Goal: Transaction & Acquisition: Purchase product/service

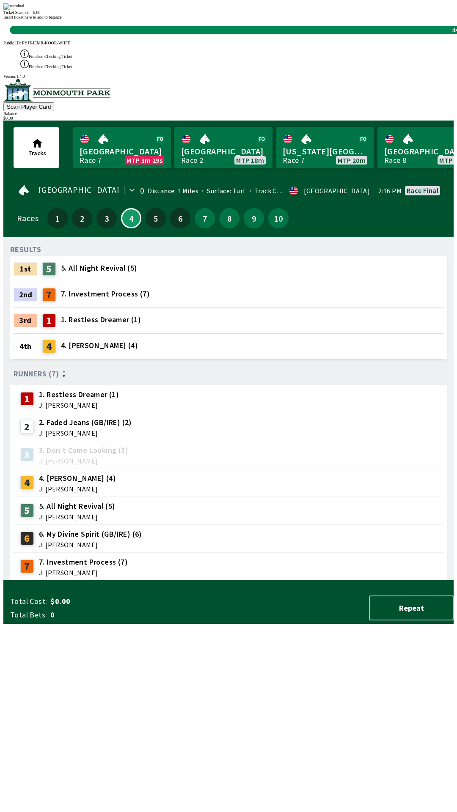
click at [253, 581] on div "RESULTS 1st 5 5. All Night Revival (5) 2nd 7 7. Investment Process (7) 3rd 1 1.…" at bounding box center [231, 412] width 443 height 337
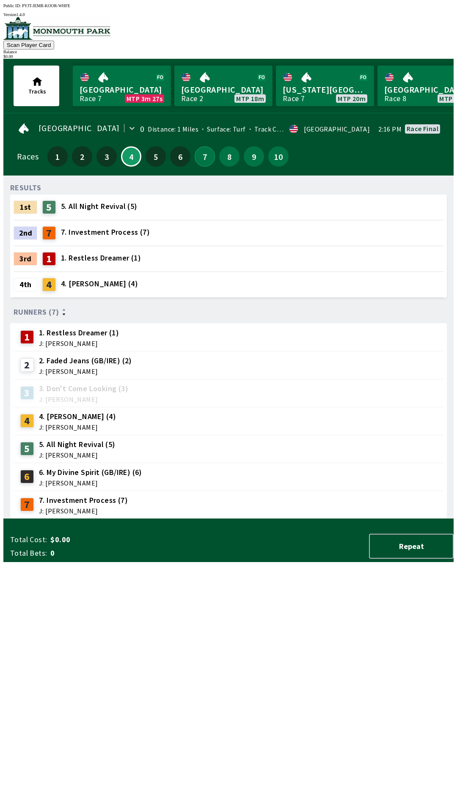
click at [199, 152] on button "7" at bounding box center [205, 156] width 20 height 20
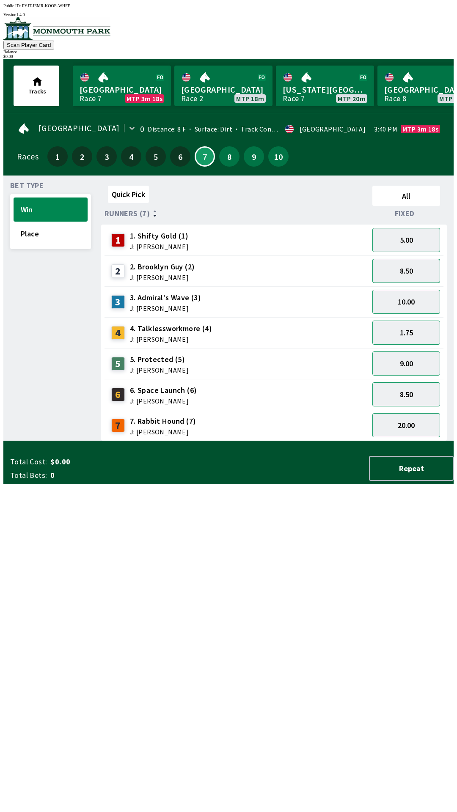
click at [408, 264] on button "8.50" at bounding box center [406, 271] width 68 height 24
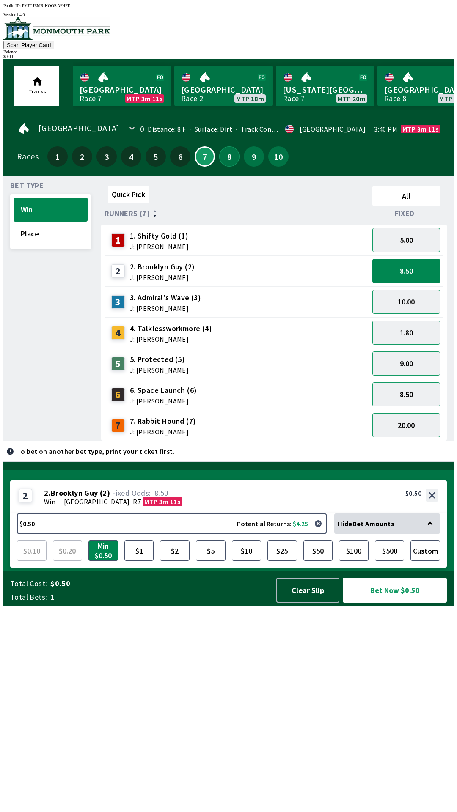
click at [222, 148] on button "8" at bounding box center [229, 156] width 20 height 20
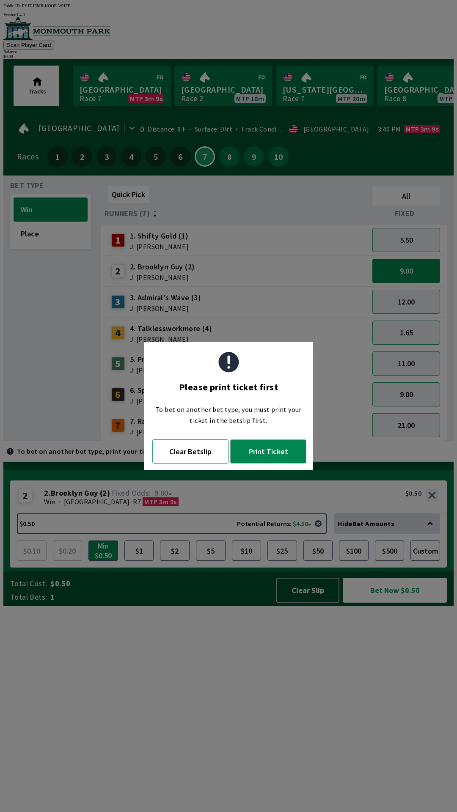
click at [190, 454] on button "Clear Betslip" at bounding box center [190, 452] width 76 height 24
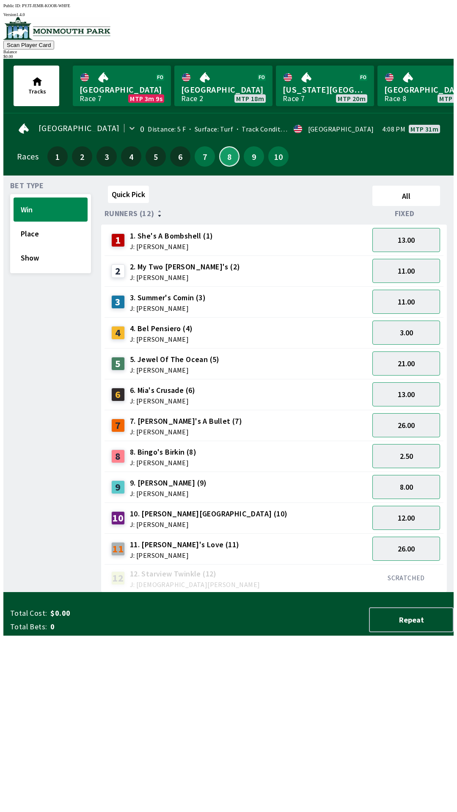
click at [223, 157] on button "8" at bounding box center [229, 156] width 20 height 20
click at [195, 147] on button "7" at bounding box center [205, 156] width 20 height 20
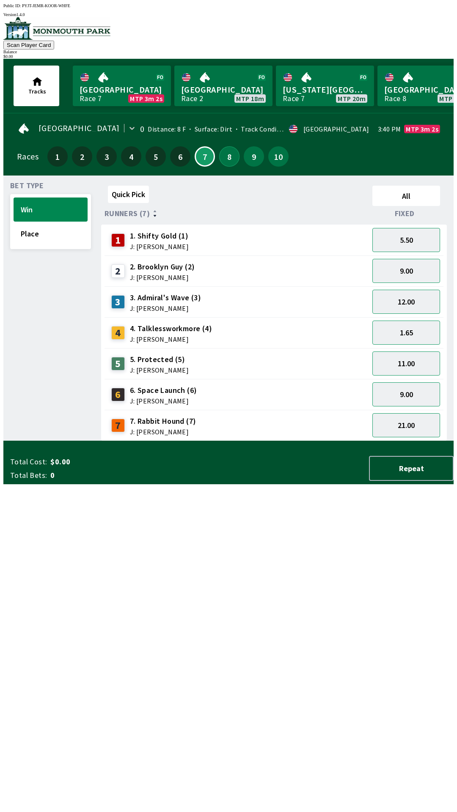
click at [225, 146] on button "8" at bounding box center [229, 156] width 20 height 20
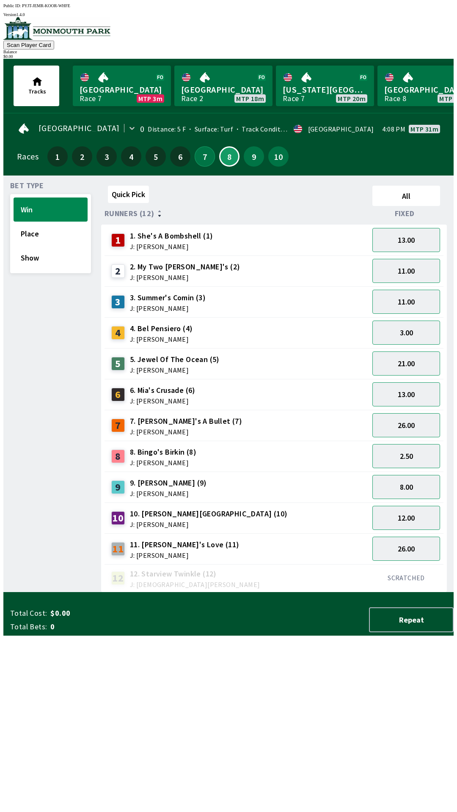
click at [196, 159] on button "7" at bounding box center [205, 156] width 20 height 20
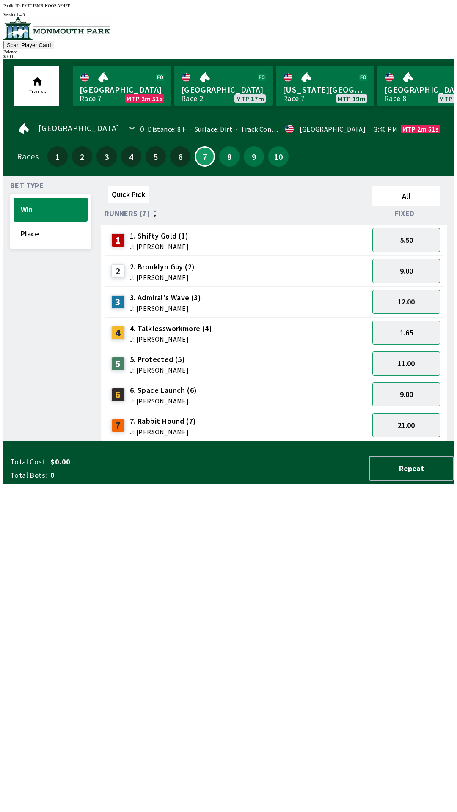
click at [400, 441] on div "Quick Pick All Runners (7) Fixed 1 1. Shifty Gold (1) J: [PERSON_NAME] 5.50 2 2…" at bounding box center [277, 311] width 352 height 259
click at [378, 441] on div "Quick Pick All Runners (7) Fixed 1 1. Shifty Gold (1) J: [PERSON_NAME] 5.50 2 2…" at bounding box center [277, 311] width 352 height 259
click at [416, 416] on button "21.00" at bounding box center [406, 425] width 68 height 24
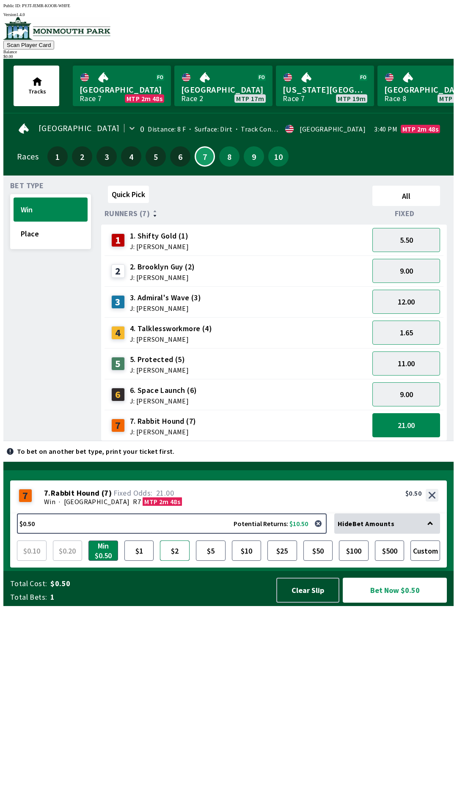
click at [182, 561] on button "$2" at bounding box center [175, 551] width 30 height 20
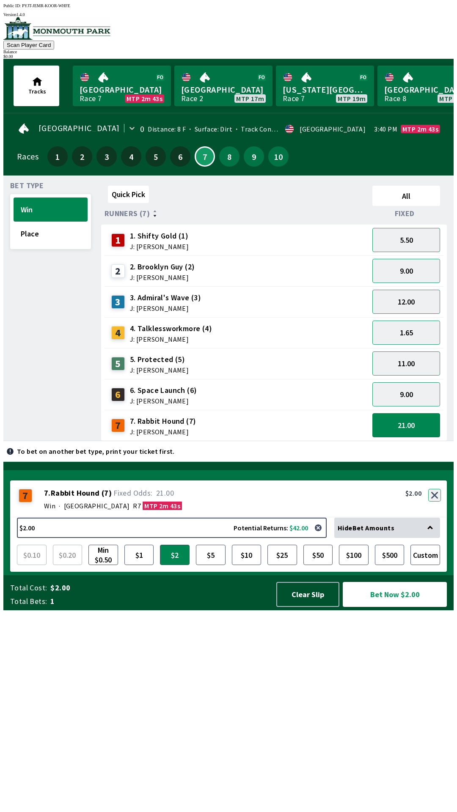
click at [437, 502] on button "button" at bounding box center [434, 495] width 13 height 13
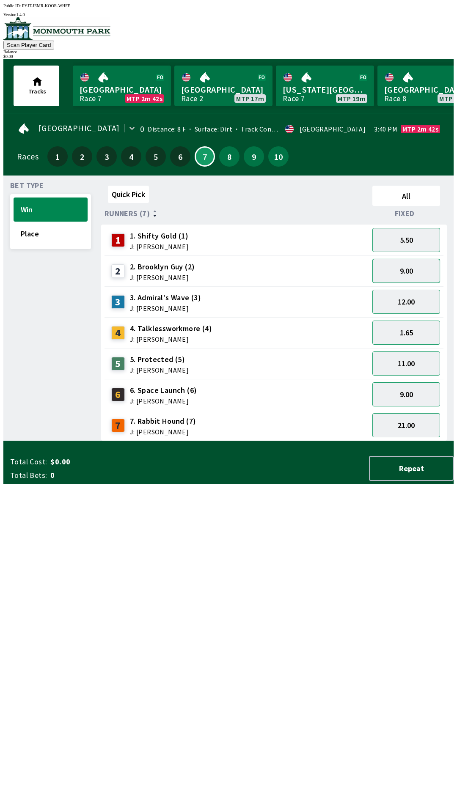
click at [407, 272] on button "9.00" at bounding box center [406, 271] width 68 height 24
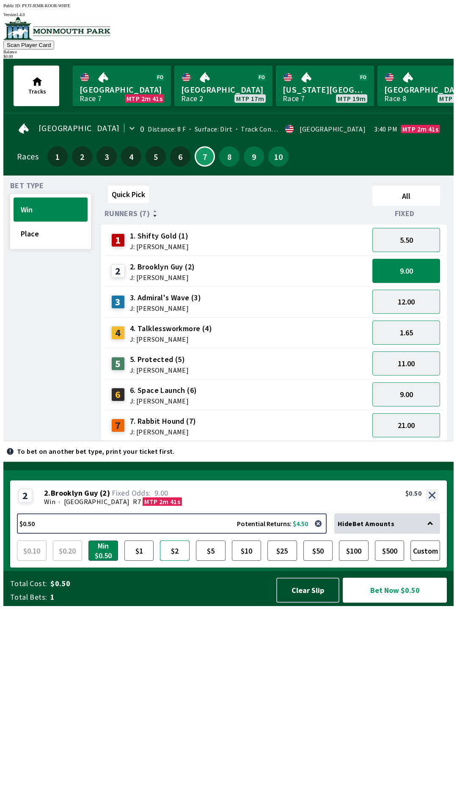
click at [173, 561] on button "$2" at bounding box center [175, 551] width 30 height 20
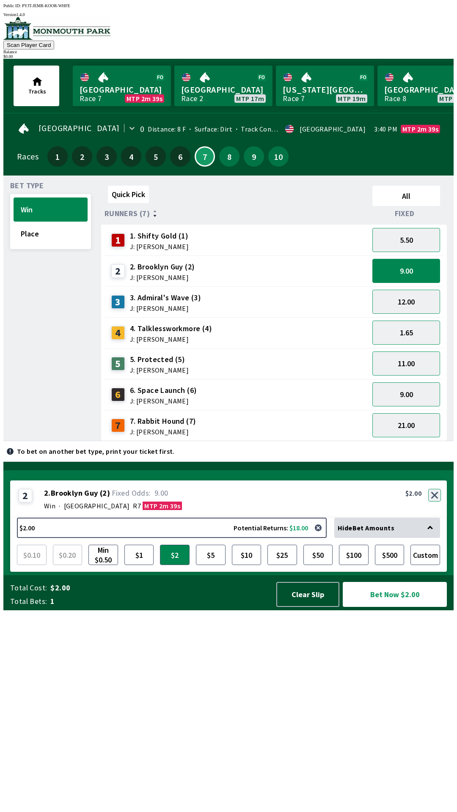
click at [432, 502] on button "button" at bounding box center [434, 495] width 13 height 13
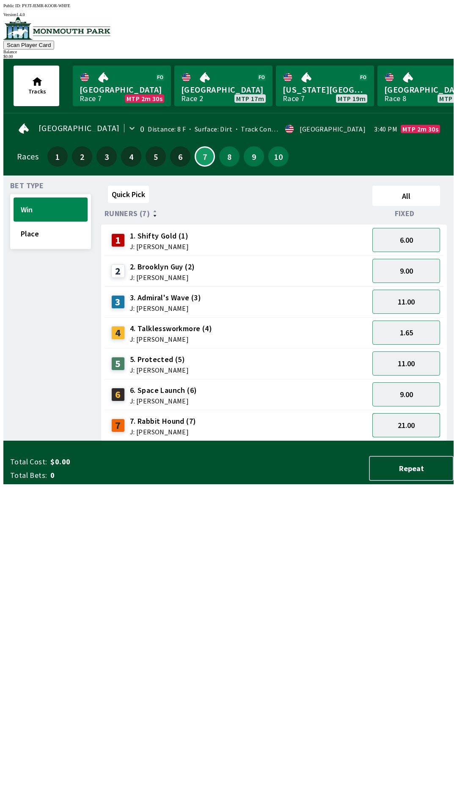
click at [410, 429] on button "21.00" at bounding box center [406, 425] width 68 height 24
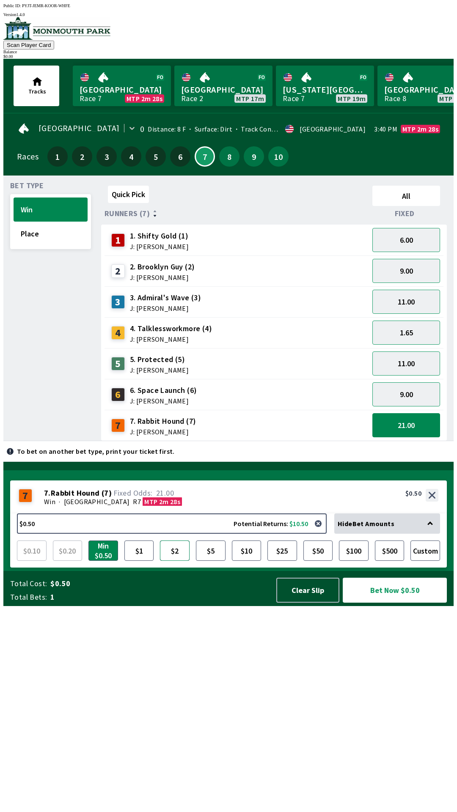
click at [176, 561] on button "$2" at bounding box center [175, 551] width 30 height 20
click at [223, 561] on button "$5" at bounding box center [211, 551] width 30 height 20
click at [177, 561] on button "$2" at bounding box center [175, 551] width 30 height 20
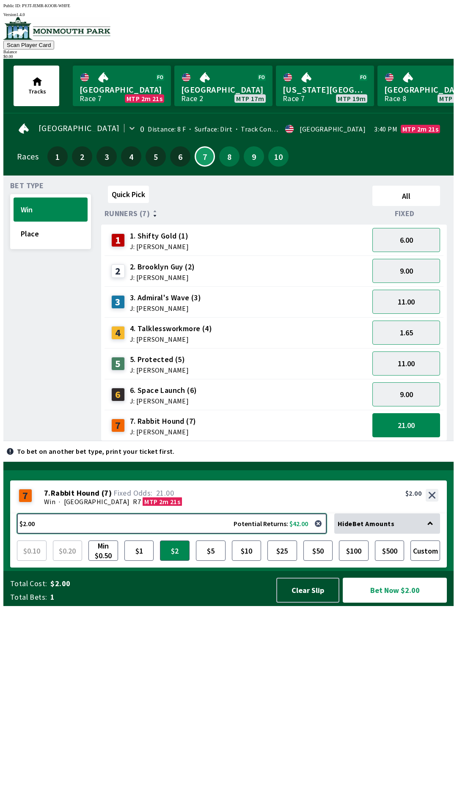
click at [27, 534] on button "$2.00 Potential Returns: $42.00" at bounding box center [172, 524] width 310 height 20
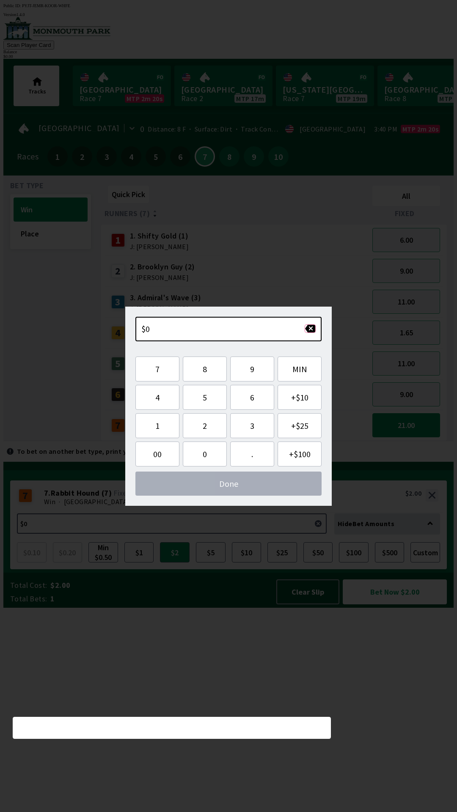
click at [311, 330] on button "button" at bounding box center [310, 328] width 11 height 8
click at [311, 331] on button "button" at bounding box center [310, 328] width 11 height 8
click at [250, 429] on button "3" at bounding box center [252, 425] width 44 height 25
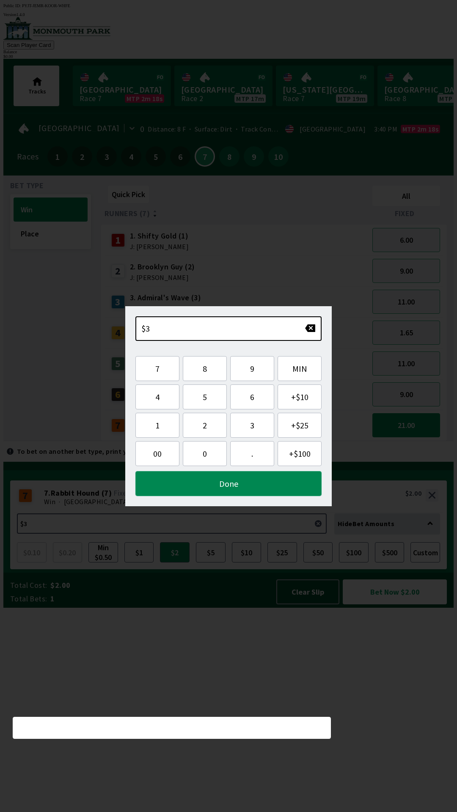
click at [201, 493] on button "Done" at bounding box center [228, 483] width 186 height 25
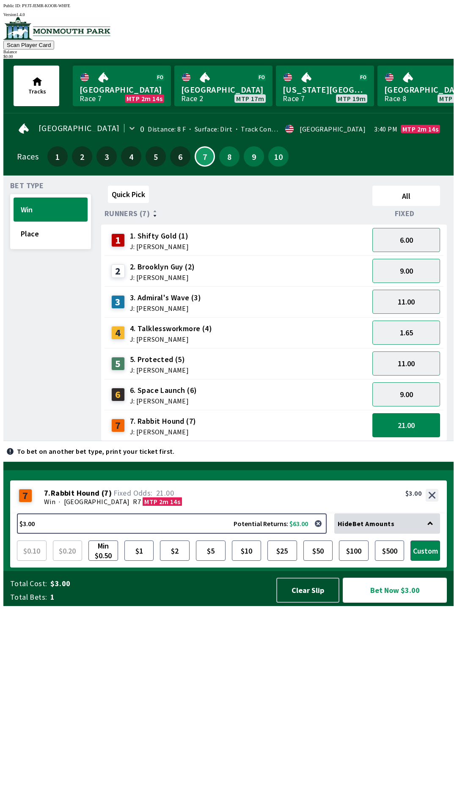
click at [382, 603] on button "Bet Now $3.00" at bounding box center [395, 590] width 104 height 25
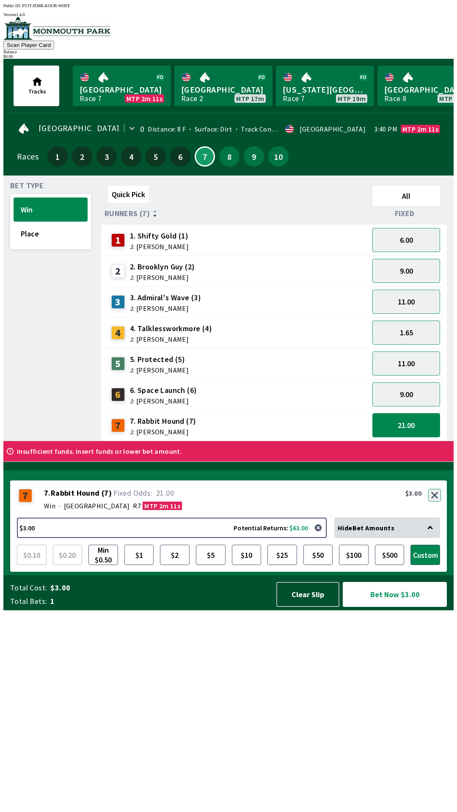
click at [435, 502] on button "button" at bounding box center [434, 495] width 13 height 13
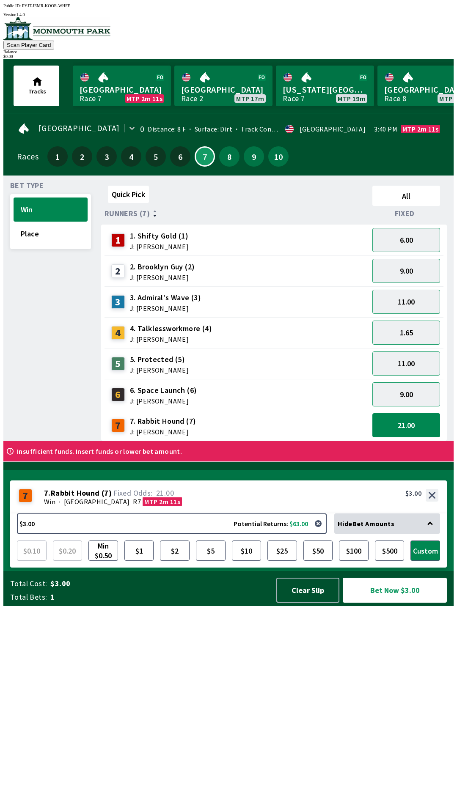
click at [434, 441] on div "Quick Pick All Runners (7) Fixed 1 1. Shifty Gold (1) J: [PERSON_NAME] 6.00 2 2…" at bounding box center [277, 311] width 352 height 259
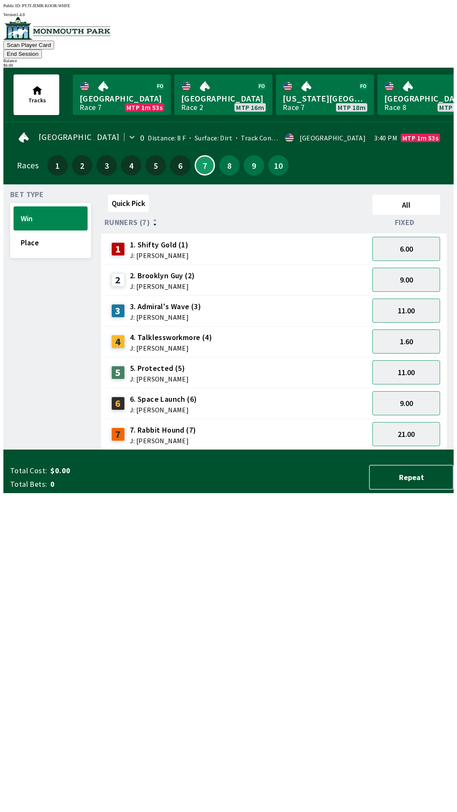
click at [157, 450] on div "Quick Pick All Runners (7) Fixed 1 1. Shifty Gold (1) J: [PERSON_NAME] 6.00 2 2…" at bounding box center [277, 320] width 352 height 259
click at [209, 450] on div "Quick Pick All Runners (7) Fixed 1 1. Shifty Gold (1) J: [PERSON_NAME] 6.00 2 2…" at bounding box center [277, 320] width 352 height 259
click at [231, 450] on div "Quick Pick All Runners (7) Fixed 1 1. Shifty Gold (1) J: [PERSON_NAME] 6.00 2 2…" at bounding box center [277, 320] width 352 height 259
click at [390, 423] on button "21.00" at bounding box center [406, 434] width 68 height 24
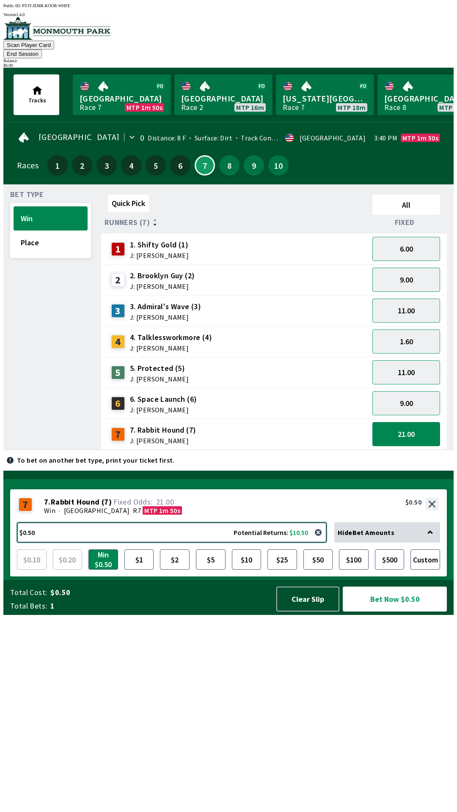
click at [296, 543] on button "$0.50 Potential Returns: $10.50" at bounding box center [172, 532] width 310 height 20
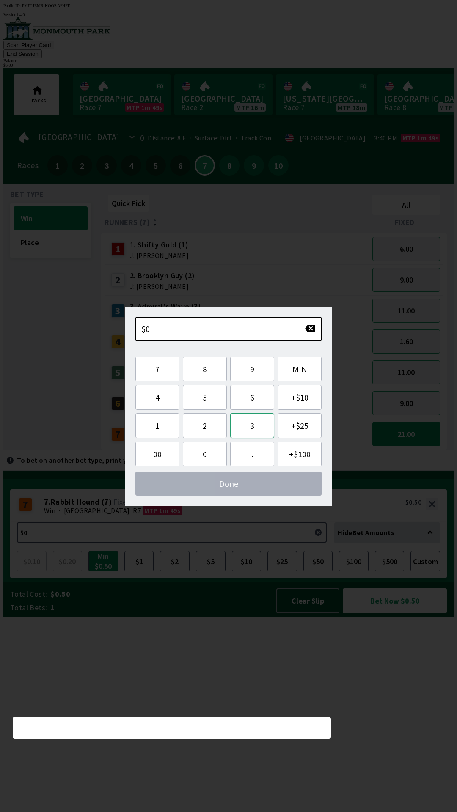
click at [250, 426] on button "3" at bounding box center [252, 425] width 44 height 25
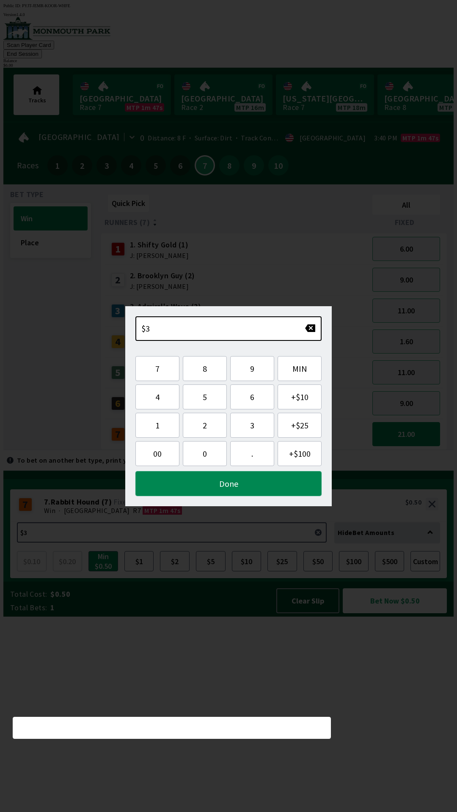
click at [230, 484] on button "Done" at bounding box center [228, 483] width 186 height 25
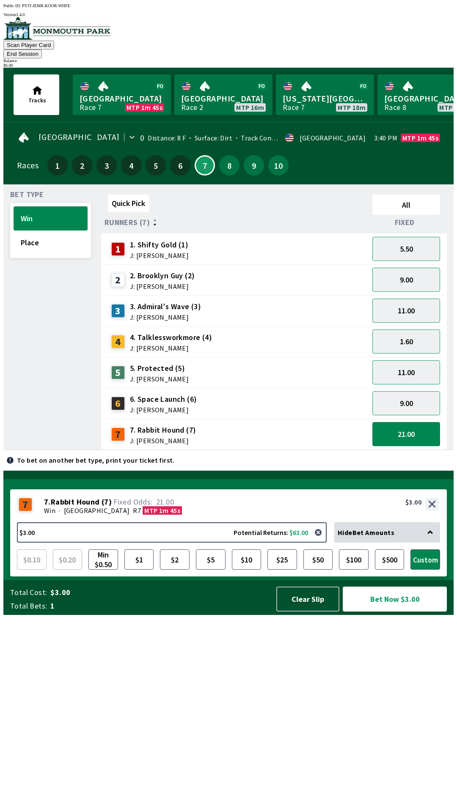
click at [387, 612] on button "Bet Now $3.00" at bounding box center [395, 599] width 104 height 25
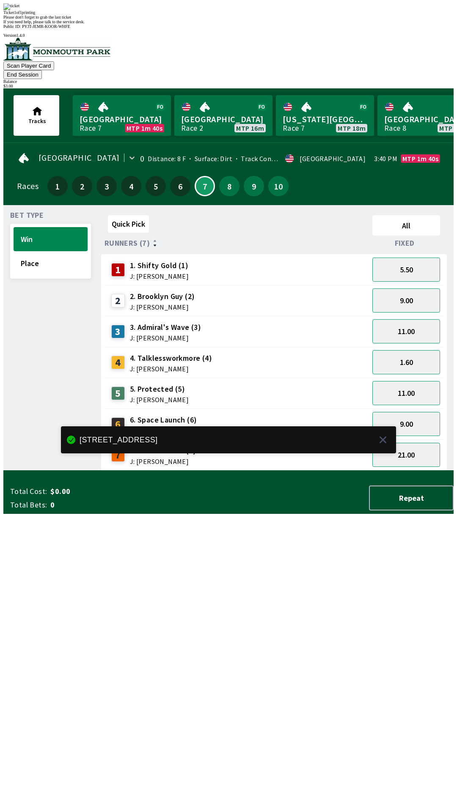
click at [132, 471] on div "Quick Pick All Runners (7) Fixed 1 1. Shifty Gold (1) J: [PERSON_NAME] 5.50 2 2…" at bounding box center [277, 341] width 352 height 259
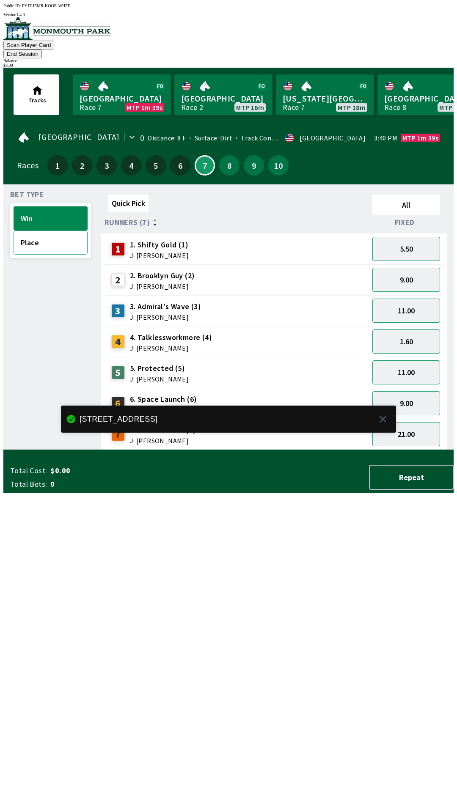
click at [33, 231] on button "Place" at bounding box center [51, 243] width 74 height 24
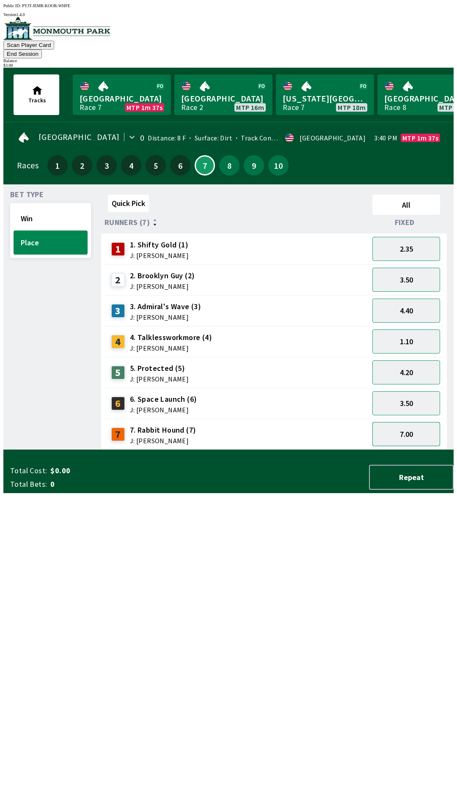
click at [401, 424] on button "7.00" at bounding box center [406, 434] width 68 height 24
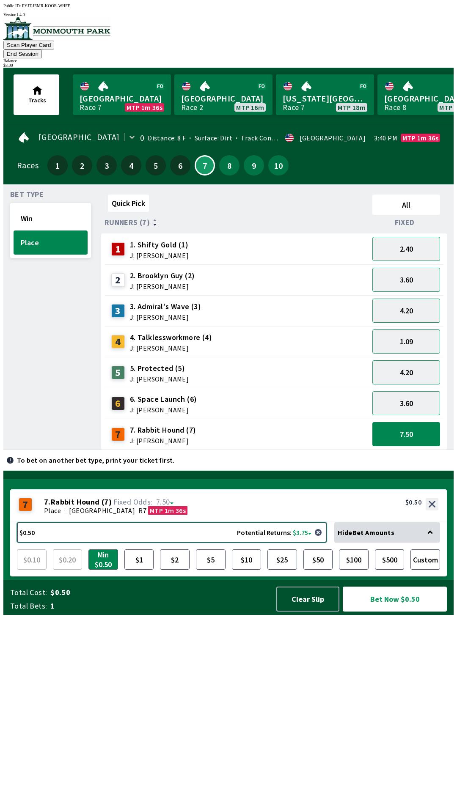
click at [294, 543] on button "$0.50 Potential Returns: $3.75" at bounding box center [172, 532] width 310 height 20
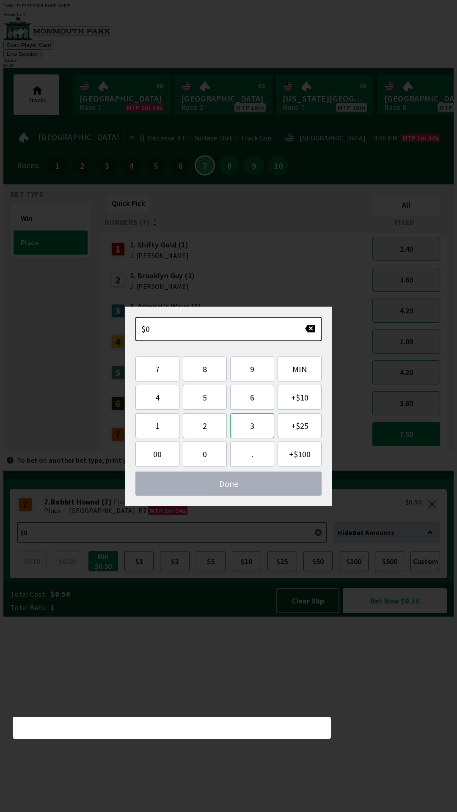
click at [250, 423] on button "3" at bounding box center [252, 425] width 44 height 25
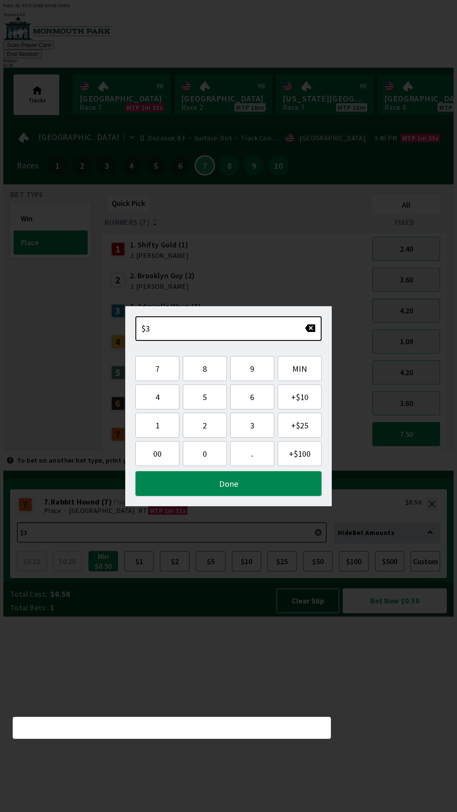
click at [199, 495] on button "Done" at bounding box center [228, 483] width 186 height 25
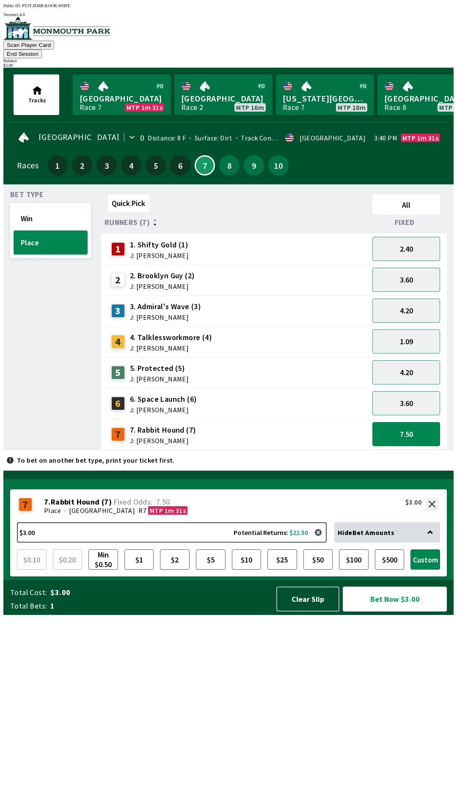
click at [386, 612] on button "Bet Now $3.00" at bounding box center [395, 599] width 104 height 25
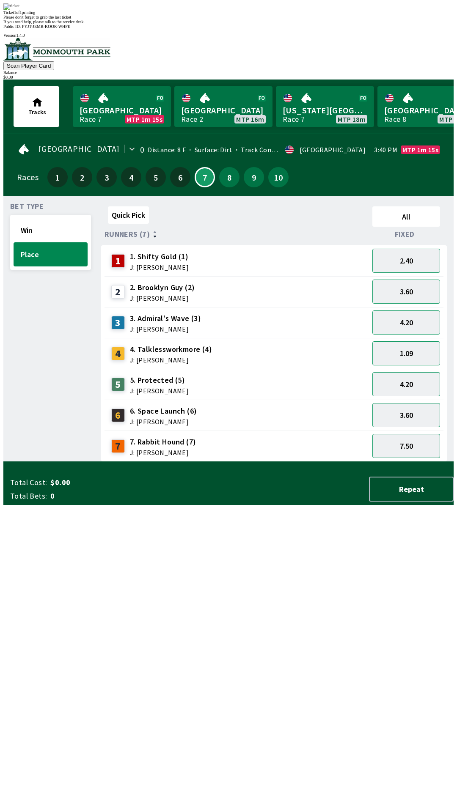
click at [344, 462] on div "Quick Pick All Runners (7) Fixed 1 1. Shifty Gold (1) J: [PERSON_NAME] 2.40 2 2…" at bounding box center [277, 332] width 352 height 259
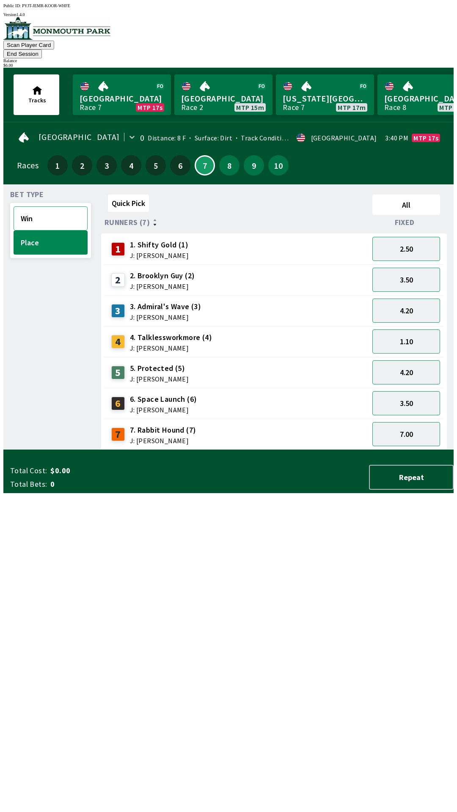
click at [62, 208] on button "Win" at bounding box center [51, 218] width 74 height 24
click at [408, 427] on button "21.00" at bounding box center [406, 434] width 68 height 24
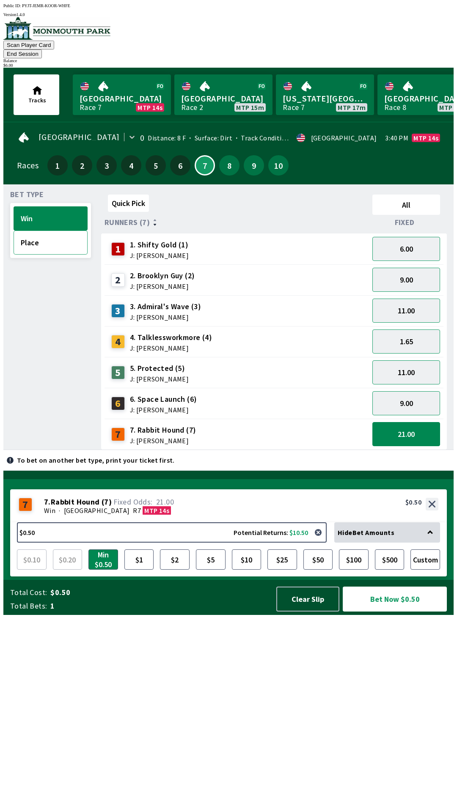
click at [30, 238] on button "Place" at bounding box center [51, 243] width 74 height 24
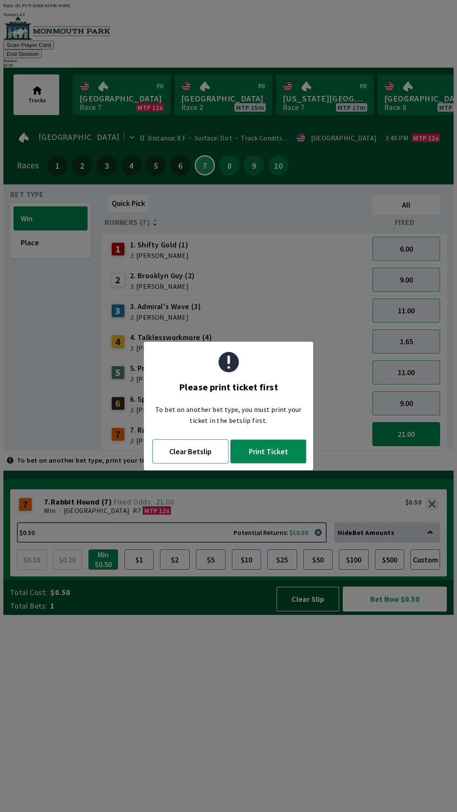
click at [189, 453] on button "Clear Betslip" at bounding box center [190, 452] width 76 height 24
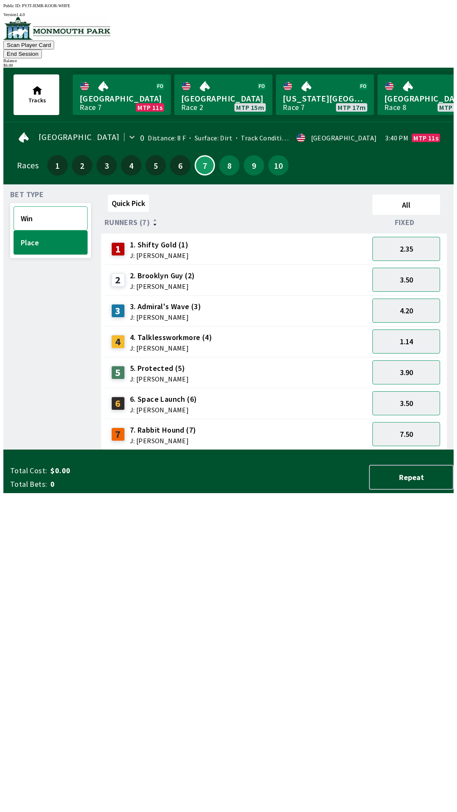
click at [33, 210] on button "Win" at bounding box center [51, 218] width 74 height 24
click at [398, 422] on button "21.00" at bounding box center [406, 434] width 68 height 24
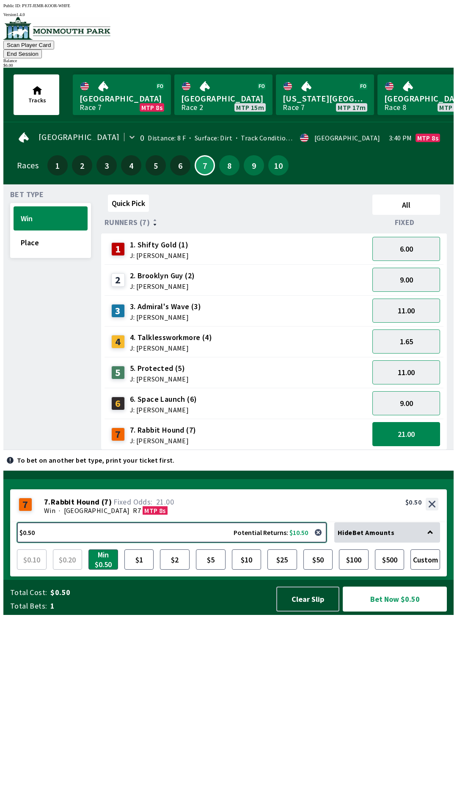
click at [91, 543] on button "$0.50 Potential Returns: $10.50" at bounding box center [172, 532] width 310 height 20
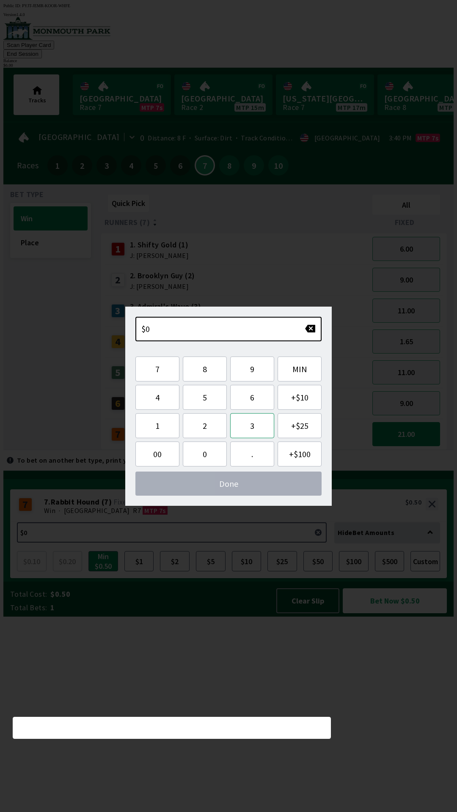
click at [260, 429] on button "3" at bounding box center [252, 425] width 44 height 25
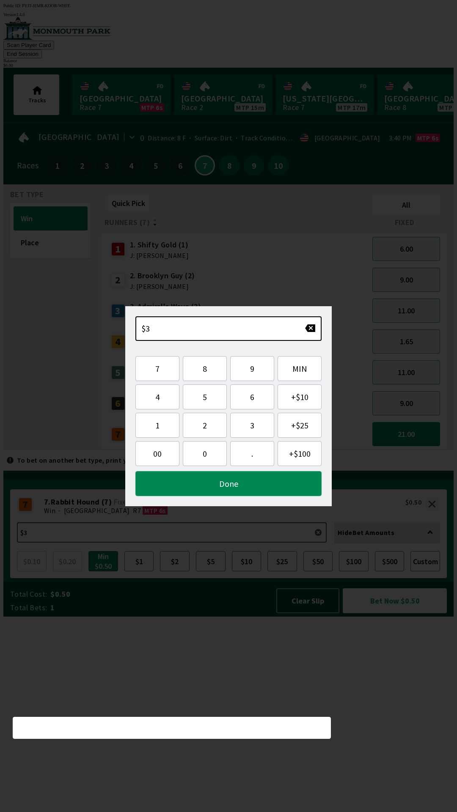
click at [190, 488] on button "Done" at bounding box center [228, 483] width 186 height 25
click at [190, 450] on div "Quick Pick All Runners (7) Fixed 1 1. Shifty Gold (1) J: [PERSON_NAME] 6.00 2 2…" at bounding box center [277, 320] width 352 height 259
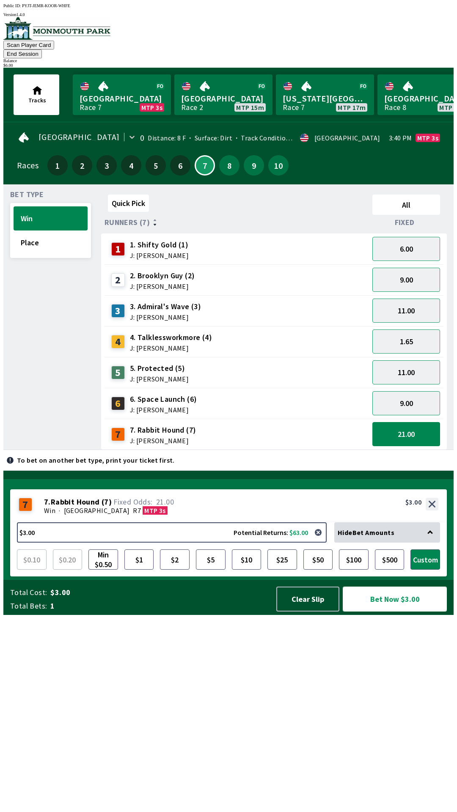
click at [386, 612] on button "Bet Now $3.00" at bounding box center [395, 599] width 104 height 25
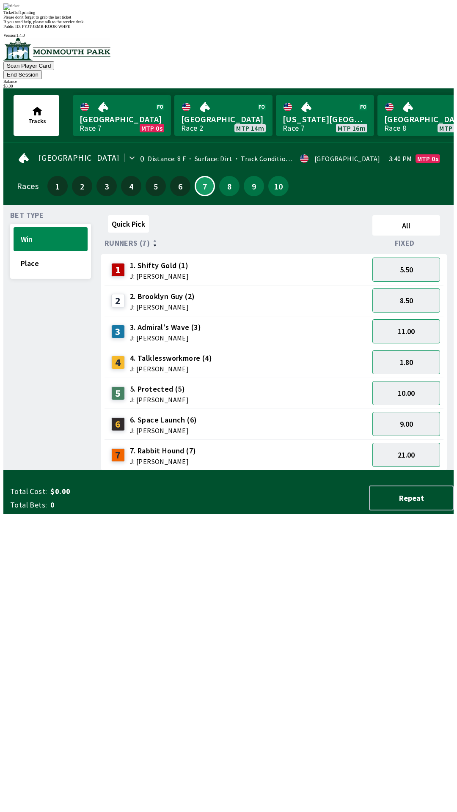
click at [85, 24] on span "If you need help, please talk to the service desk." at bounding box center [43, 21] width 81 height 5
click at [16, 256] on div "Bet Type Win Place" at bounding box center [50, 341] width 81 height 259
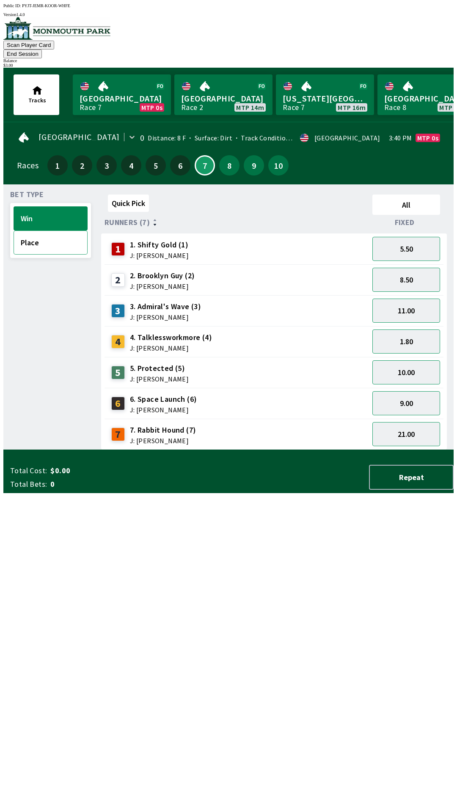
click at [34, 240] on button "Place" at bounding box center [51, 243] width 74 height 24
click at [407, 427] on button "7.00" at bounding box center [406, 434] width 68 height 24
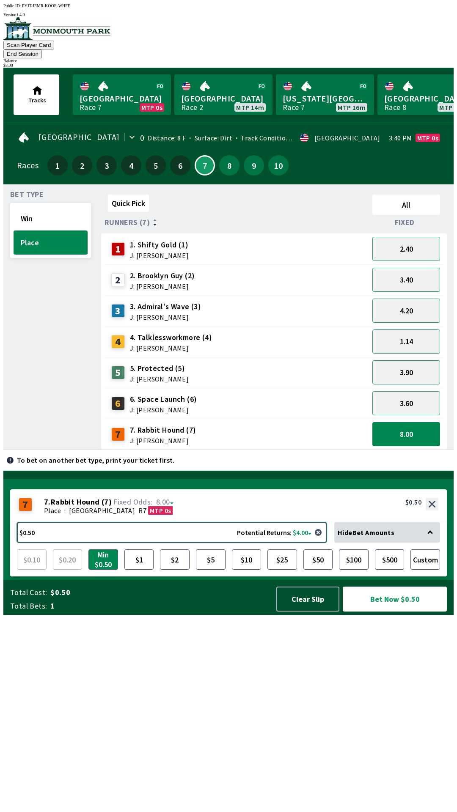
click at [71, 543] on button "$0.50 Potential Returns: $4.00" at bounding box center [172, 532] width 310 height 20
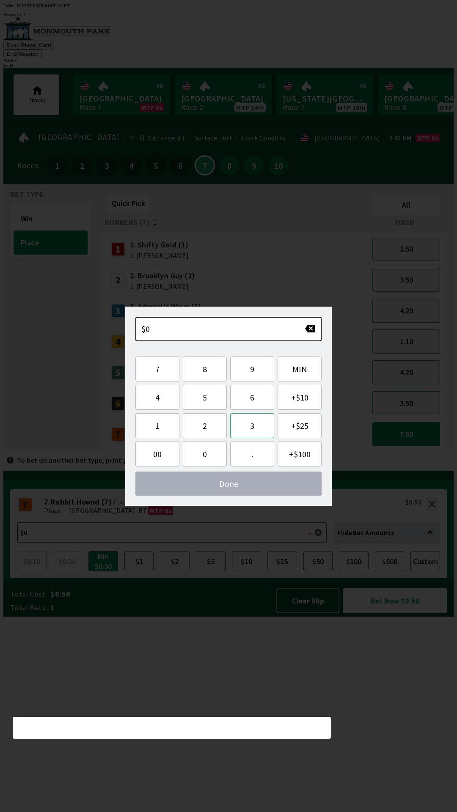
click at [248, 425] on button "3" at bounding box center [252, 425] width 44 height 25
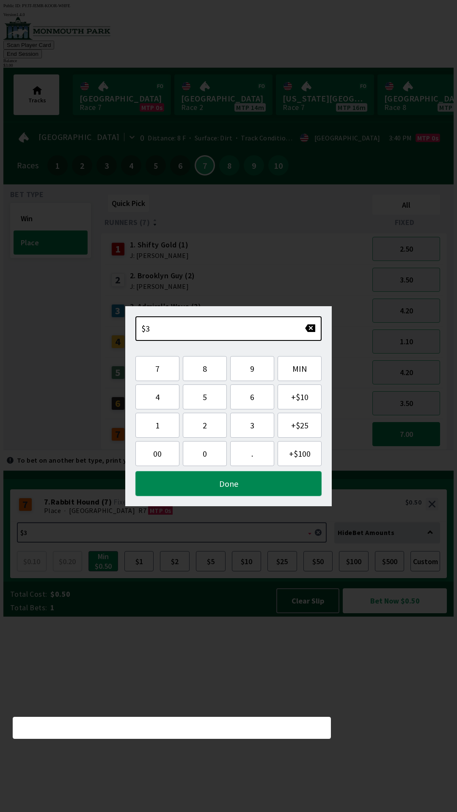
click at [212, 493] on button "Done" at bounding box center [228, 483] width 186 height 25
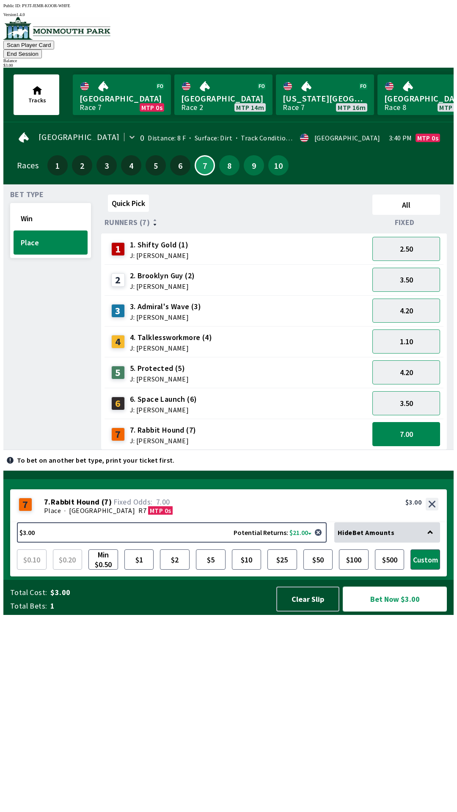
click at [390, 612] on button "Bet Now $3.00" at bounding box center [395, 599] width 104 height 25
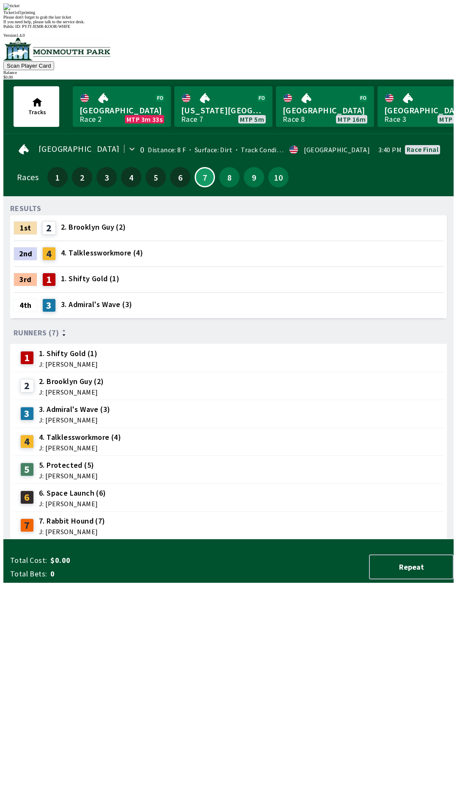
click at [338, 540] on div "RESULTS 1st 2 2. Brooklyn Guy (2) 2nd 4 4. Talklessworkmore (4) 3rd 1 1. Shifty…" at bounding box center [231, 371] width 443 height 337
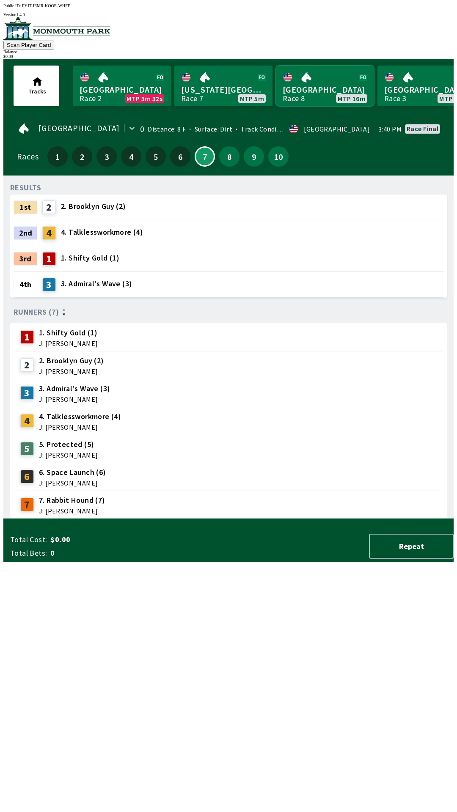
click at [322, 89] on link "[GEOGRAPHIC_DATA] Race 8 MTP 16m" at bounding box center [325, 86] width 98 height 41
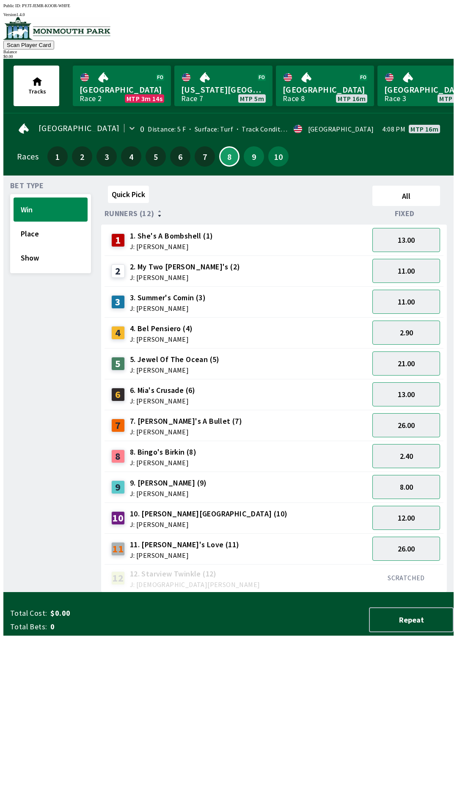
click at [177, 451] on span "8. Bingo's Birkin (8)" at bounding box center [163, 452] width 66 height 11
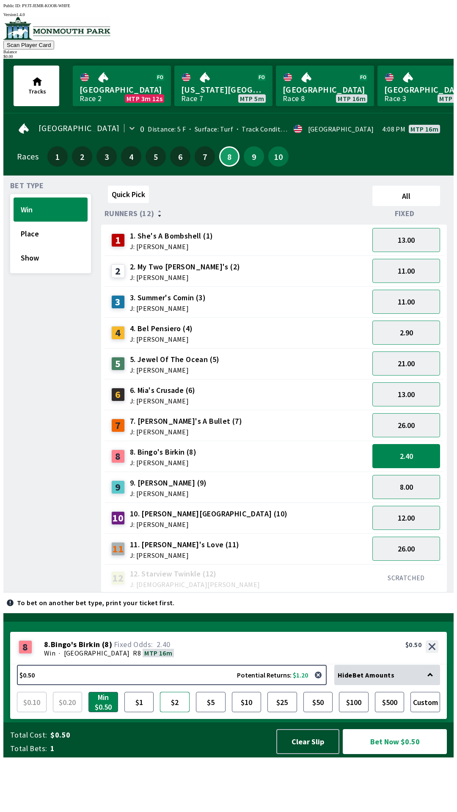
click at [181, 712] on button "$2" at bounding box center [175, 702] width 30 height 20
click at [213, 712] on button "$5" at bounding box center [211, 702] width 30 height 20
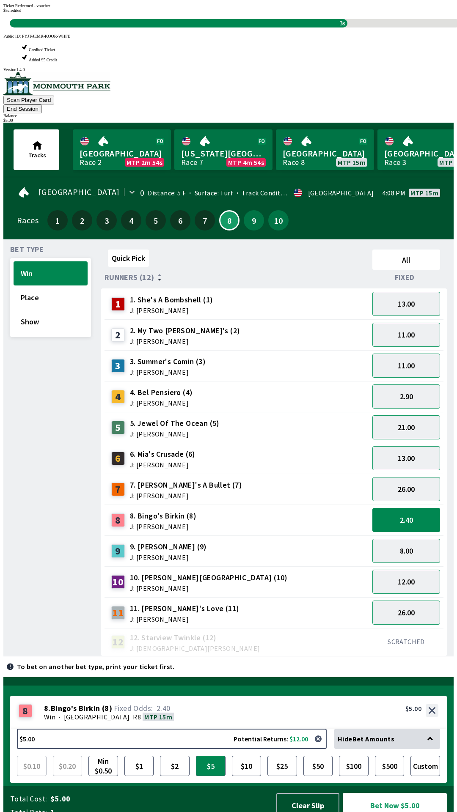
click at [297, 632] on div "12 12. Starview Twinkle (12) J: [DEMOGRAPHIC_DATA][PERSON_NAME]" at bounding box center [237, 642] width 258 height 21
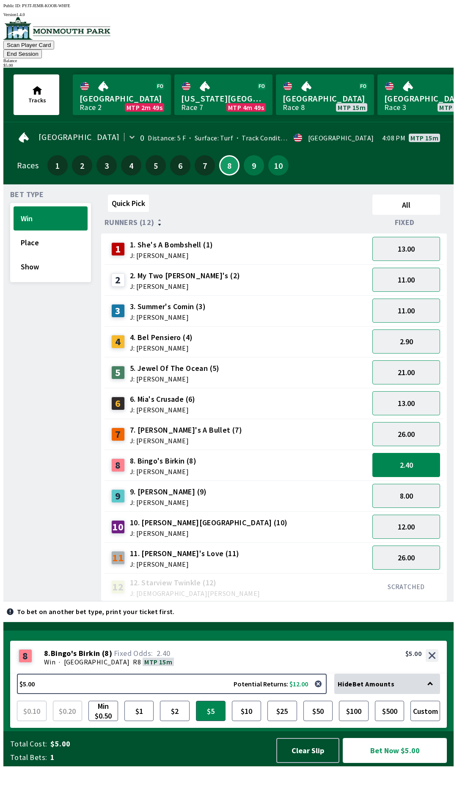
click at [389, 763] on button "Bet Now $5.00" at bounding box center [395, 750] width 104 height 25
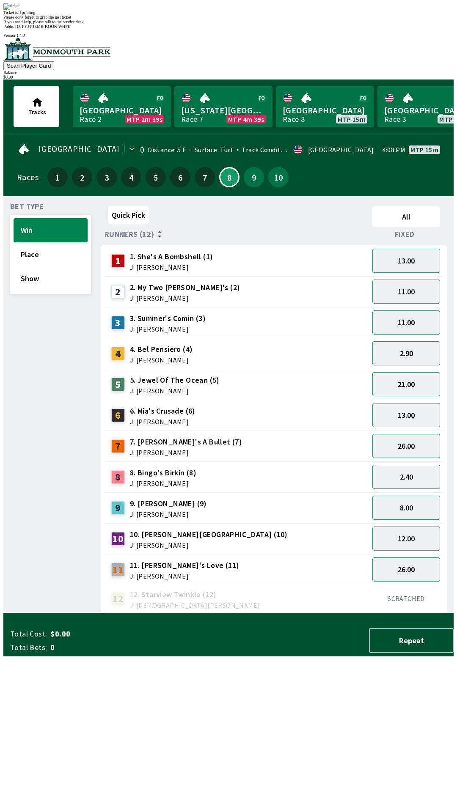
click at [110, 613] on div "Quick Pick All Runners (12) Fixed 1 1. She's A Bombshell (1) J: [PERSON_NAME] 1…" at bounding box center [277, 408] width 352 height 410
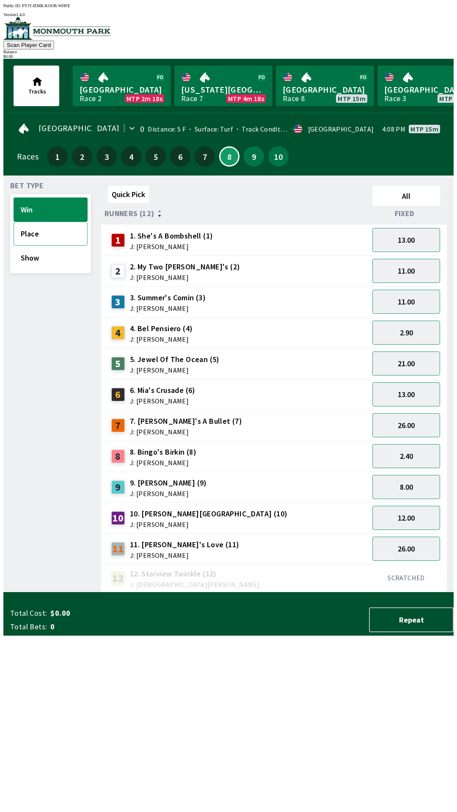
click at [30, 230] on button "Place" at bounding box center [51, 234] width 74 height 24
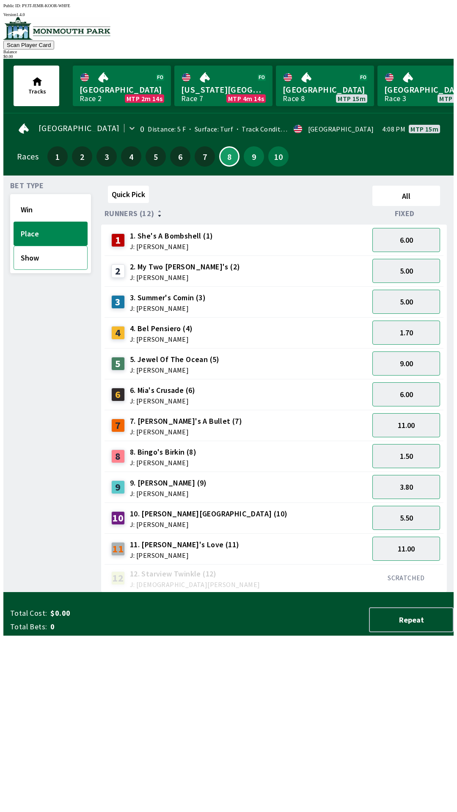
click at [33, 263] on button "Show" at bounding box center [51, 258] width 74 height 24
click at [165, 490] on span "J: [PERSON_NAME]" at bounding box center [168, 493] width 77 height 7
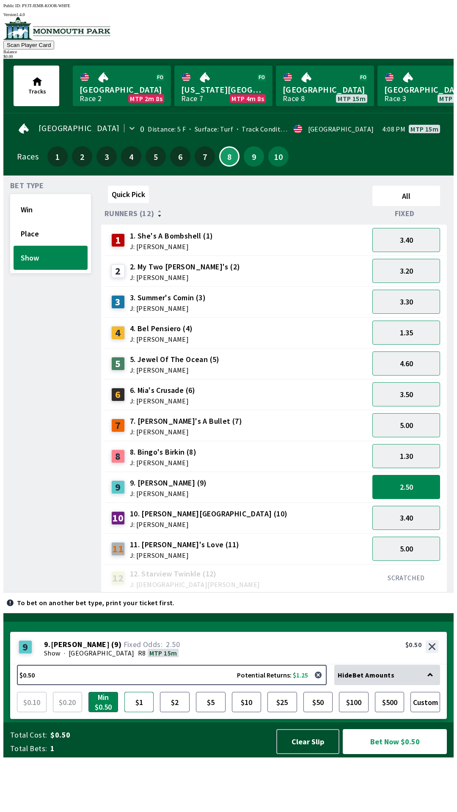
click at [143, 712] on button "$1" at bounding box center [139, 702] width 30 height 20
click at [175, 712] on button "$2" at bounding box center [175, 702] width 30 height 20
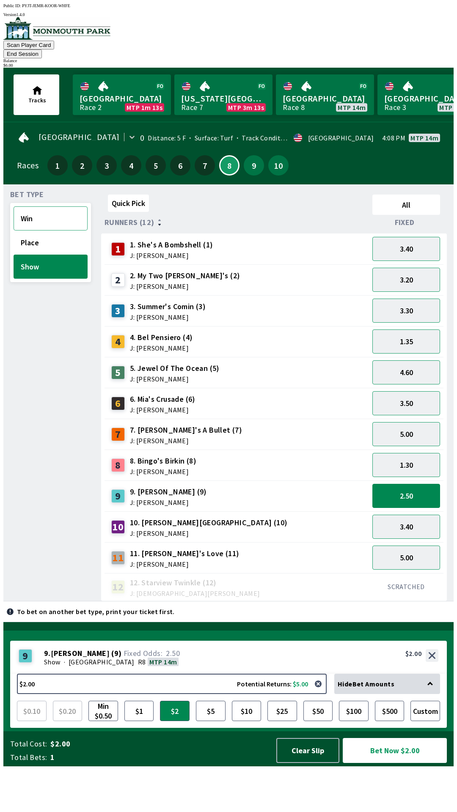
click at [54, 206] on button "Win" at bounding box center [51, 218] width 74 height 24
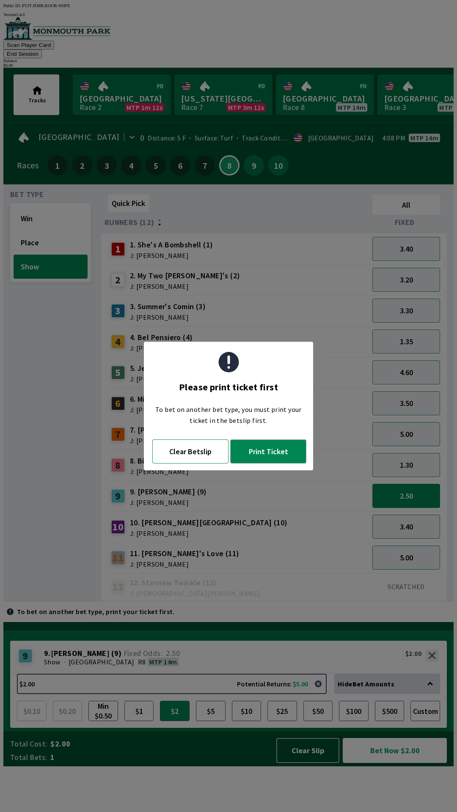
click at [190, 452] on button "Clear Betslip" at bounding box center [190, 452] width 76 height 24
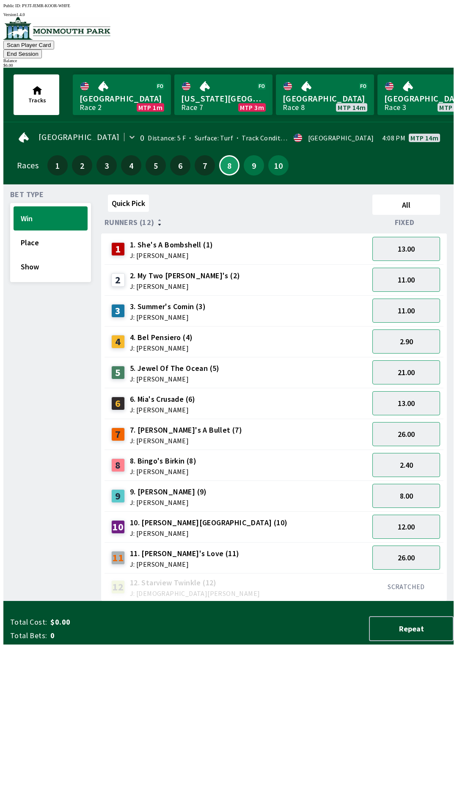
click at [168, 487] on span "9. [PERSON_NAME] (9)" at bounding box center [168, 492] width 77 height 11
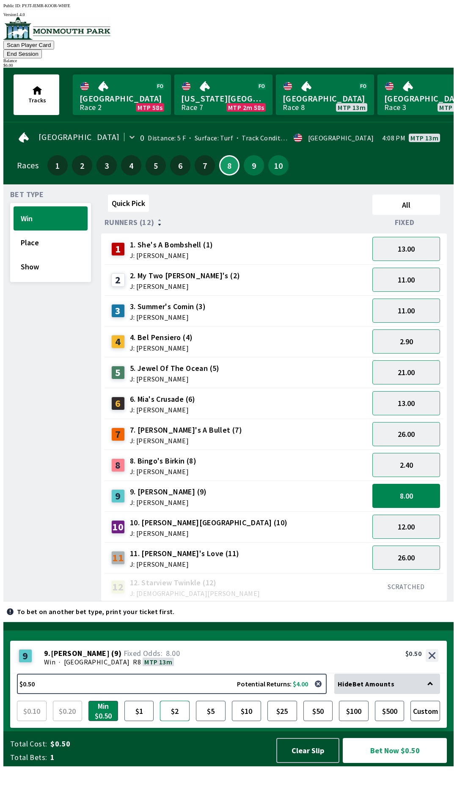
click at [173, 721] on button "$2" at bounding box center [175, 711] width 30 height 20
click at [382, 763] on button "Bet Now $2.00" at bounding box center [395, 750] width 104 height 25
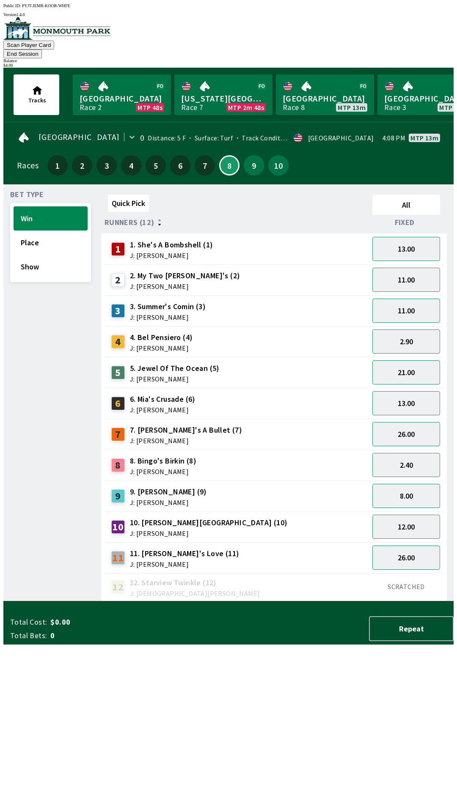
click at [256, 577] on div "12 12. Starview Twinkle (12) J: [DEMOGRAPHIC_DATA][PERSON_NAME]" at bounding box center [237, 587] width 258 height 21
click at [56, 231] on button "Place" at bounding box center [51, 243] width 74 height 24
click at [190, 487] on div "9. [PERSON_NAME] (9) J: [PERSON_NAME]" at bounding box center [168, 496] width 77 height 19
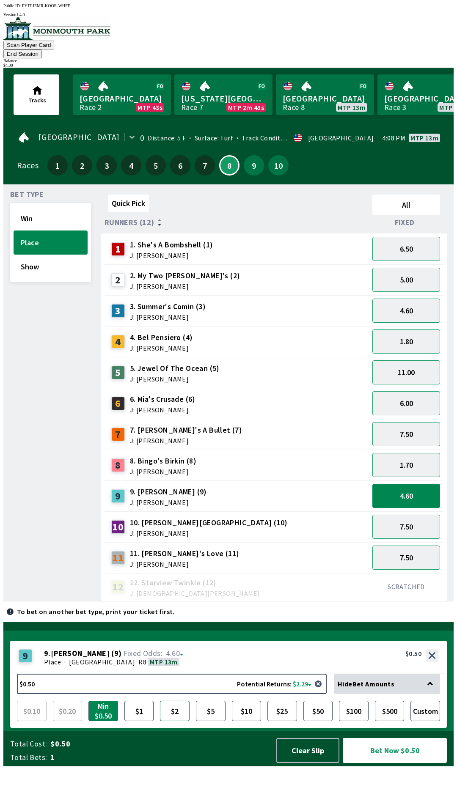
click at [177, 721] on button "$2" at bounding box center [175, 711] width 30 height 20
click at [393, 763] on button "Bet Now $2.00" at bounding box center [395, 750] width 104 height 25
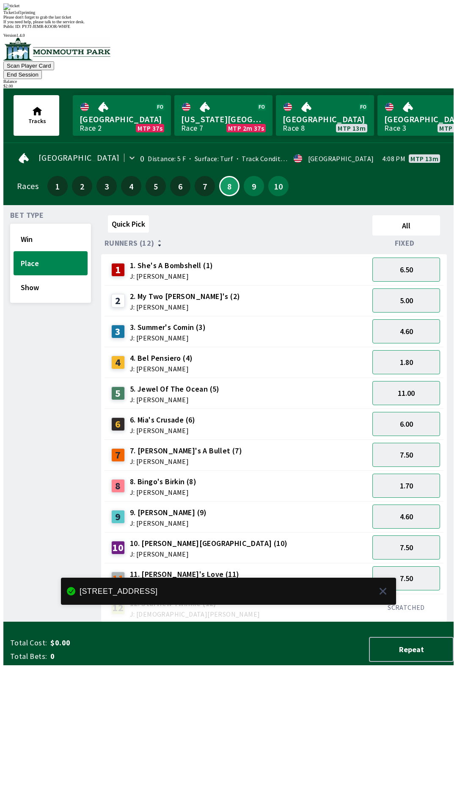
click at [281, 622] on div "Quick Pick All Runners (12) Fixed 1 1. She's A Bombshell (1) J: [PERSON_NAME] 6…" at bounding box center [277, 417] width 352 height 410
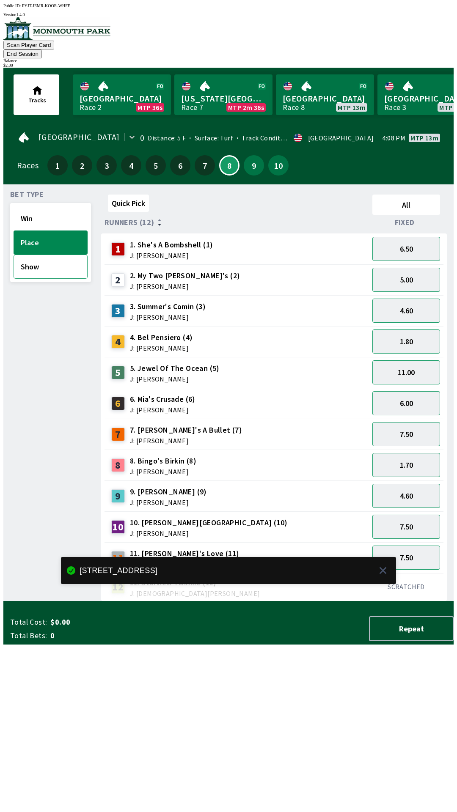
click at [61, 258] on button "Show" at bounding box center [51, 267] width 74 height 24
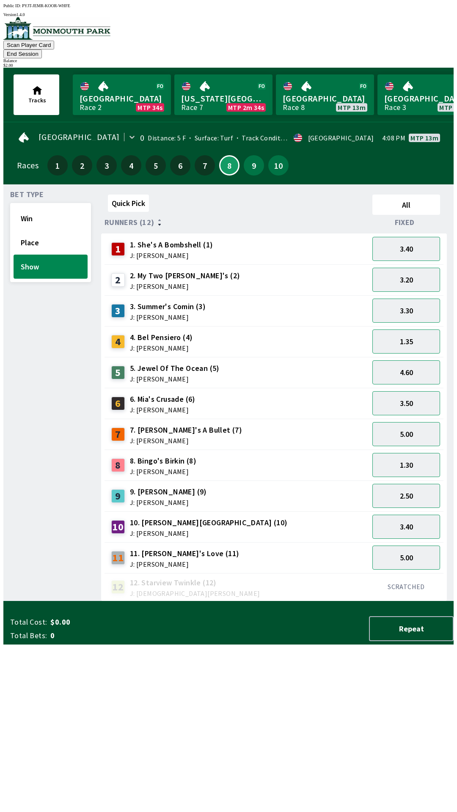
click at [179, 487] on div "9. [PERSON_NAME] (9) J: [PERSON_NAME]" at bounding box center [168, 496] width 77 height 19
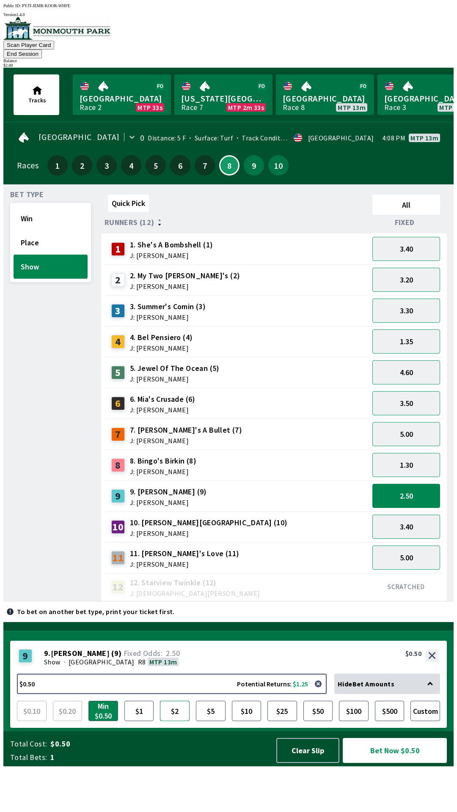
click at [175, 721] on button "$2" at bounding box center [175, 711] width 30 height 20
click at [391, 763] on button "Bet Now $2.00" at bounding box center [395, 750] width 104 height 25
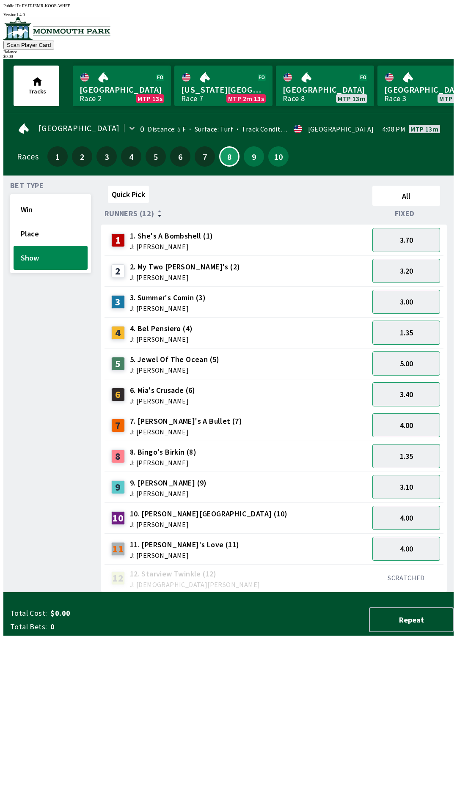
click at [263, 593] on div "Quick Pick All Runners (12) Fixed 1 1. She's A Bombshell (1) J: [PERSON_NAME] 3…" at bounding box center [277, 387] width 352 height 410
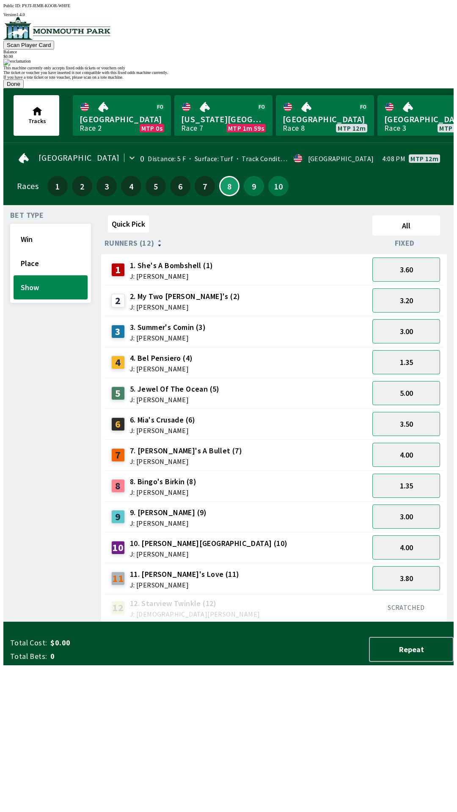
click at [305, 88] on div "This machine currently only accepts fixed odds tickets or vouchers only The tic…" at bounding box center [228, 74] width 450 height 30
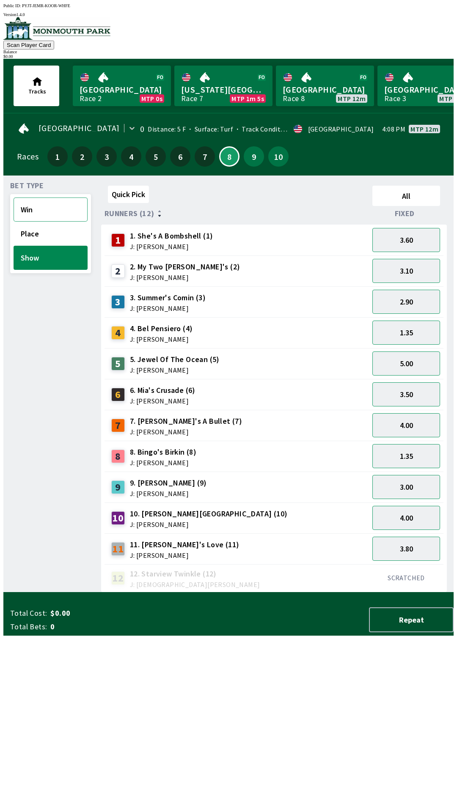
click at [61, 201] on button "Win" at bounding box center [51, 210] width 74 height 24
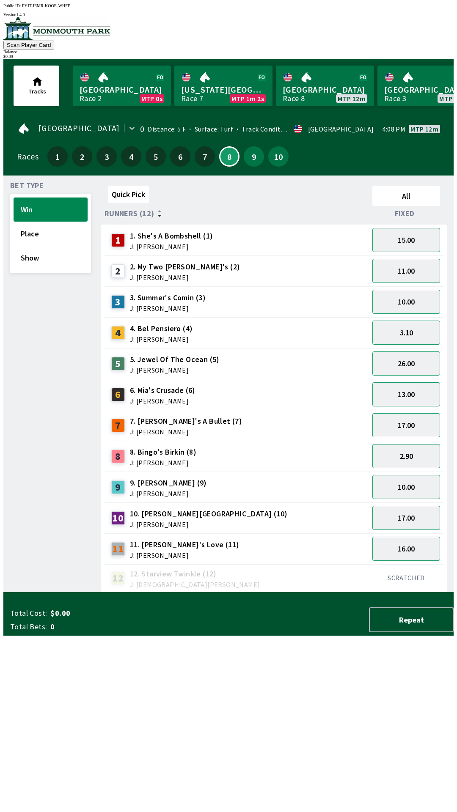
click at [175, 459] on span "J: [PERSON_NAME]" at bounding box center [163, 462] width 66 height 7
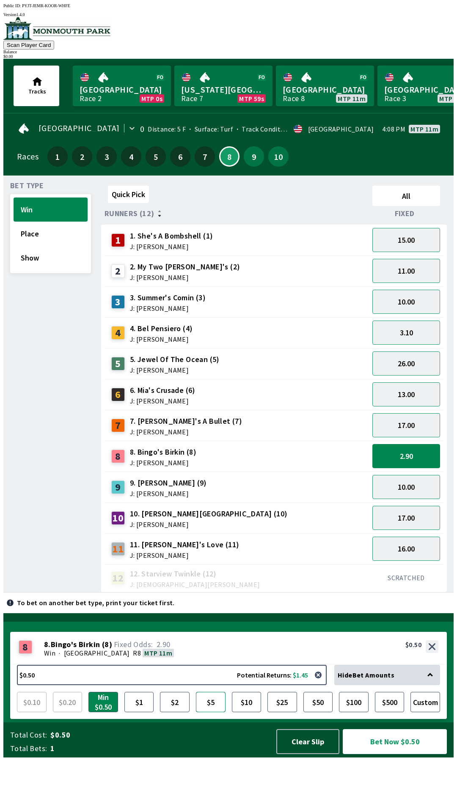
click at [213, 712] on button "$5" at bounding box center [211, 702] width 30 height 20
click at [247, 712] on button "$10" at bounding box center [247, 702] width 30 height 20
click at [289, 712] on button "$25" at bounding box center [282, 702] width 30 height 20
click at [254, 712] on button "$10" at bounding box center [247, 702] width 30 height 20
click at [208, 712] on button "$5" at bounding box center [211, 702] width 30 height 20
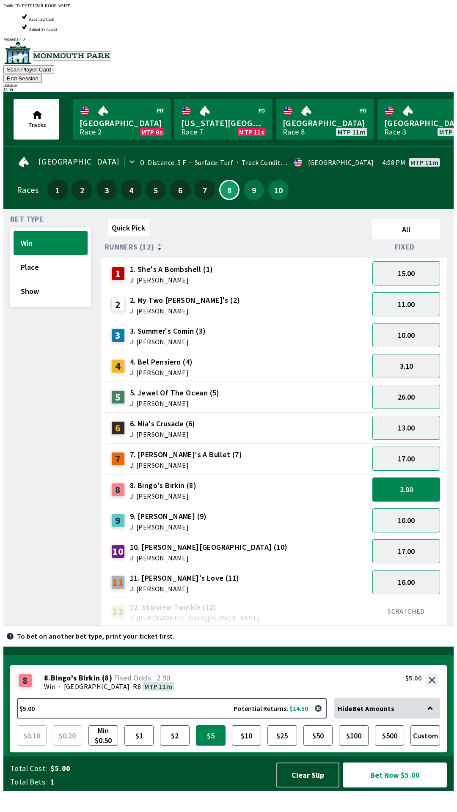
click at [388, 788] on button "Bet Now $5.00" at bounding box center [395, 775] width 104 height 25
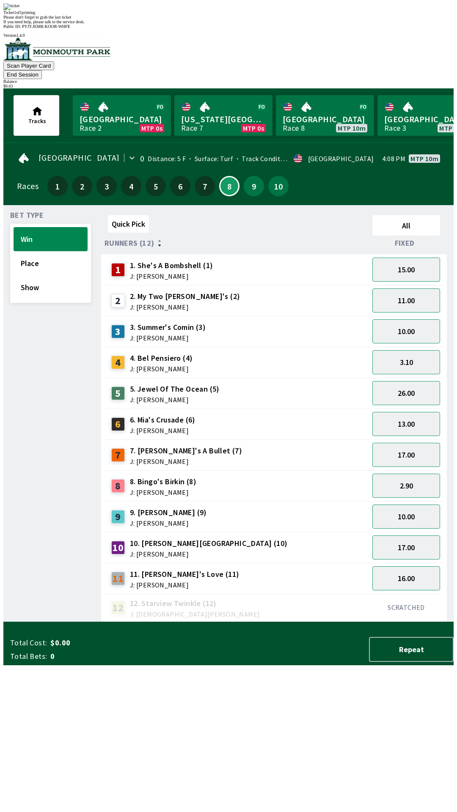
click at [42, 70] on button "End Session" at bounding box center [22, 74] width 38 height 9
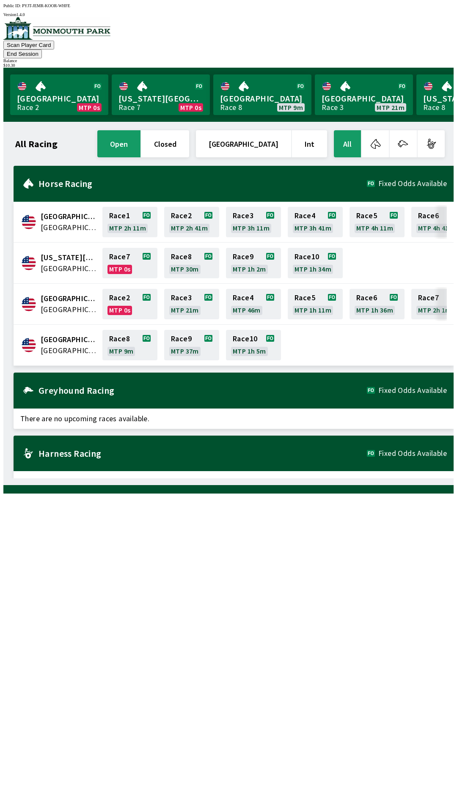
click at [42, 49] on button "End Session" at bounding box center [22, 53] width 38 height 9
click at [170, 90] on link "[GEOGRAPHIC_DATA] Race 8 MTP 3m 35s" at bounding box center [161, 94] width 98 height 41
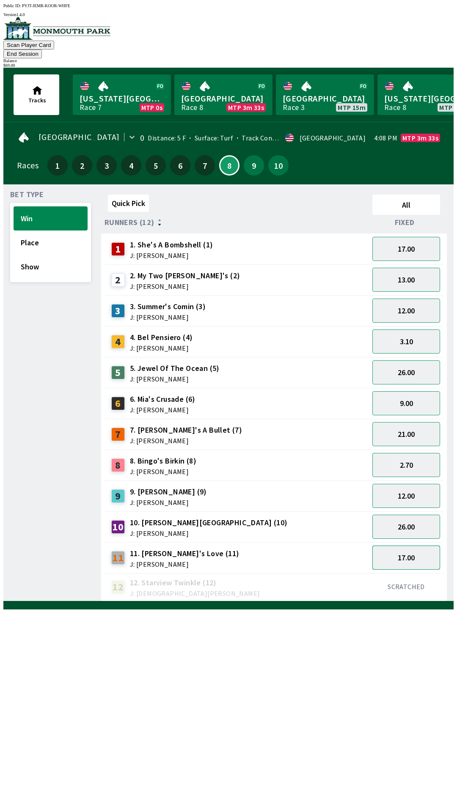
click at [429, 546] on button "17.00" at bounding box center [406, 558] width 68 height 24
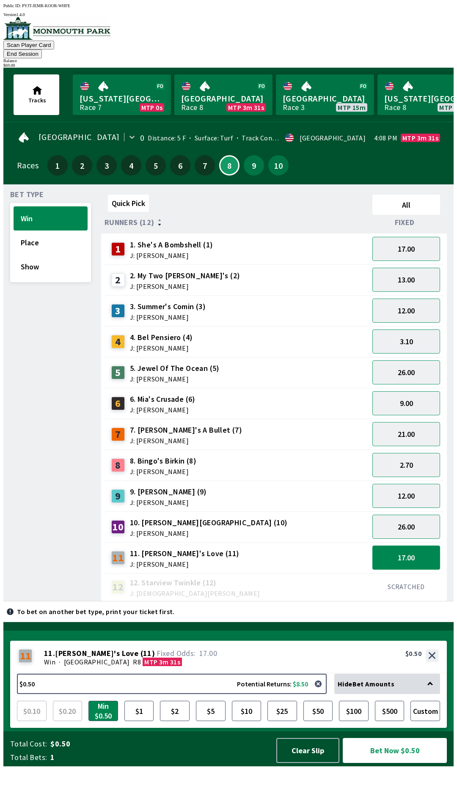
click at [414, 546] on button "17.00" at bounding box center [406, 558] width 68 height 24
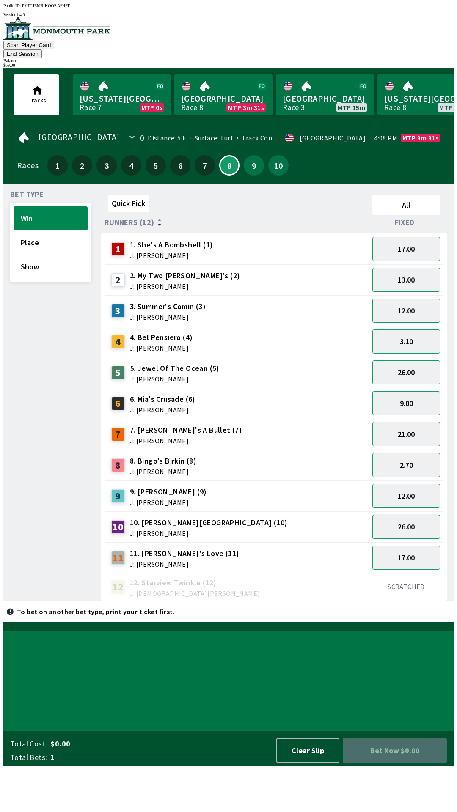
click at [425, 516] on button "26.00" at bounding box center [406, 527] width 68 height 24
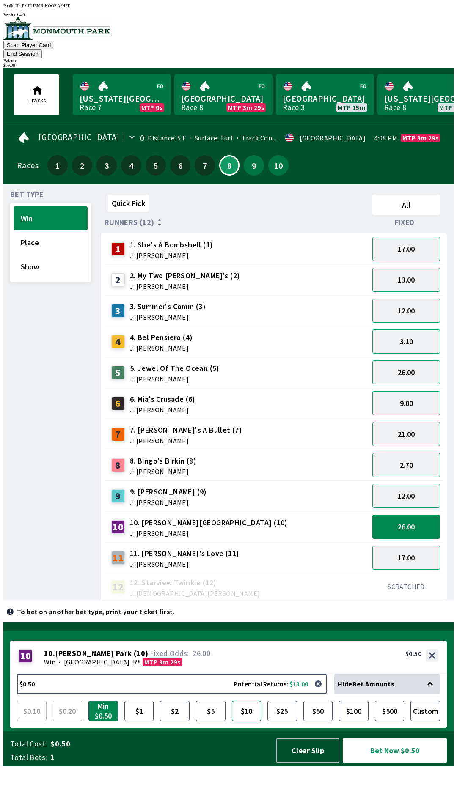
click at [243, 721] on button "$10" at bounding box center [247, 711] width 30 height 20
click at [223, 721] on button "$5" at bounding box center [211, 711] width 30 height 20
click at [253, 721] on button "$10" at bounding box center [247, 711] width 30 height 20
click at [224, 721] on button "$5" at bounding box center [211, 711] width 30 height 20
click at [400, 763] on button "Bet Now $5.00" at bounding box center [395, 750] width 104 height 25
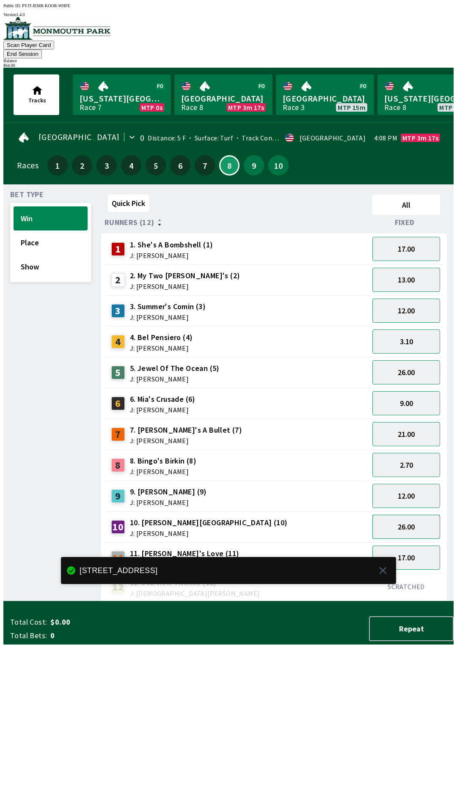
click at [427, 515] on button "26.00" at bounding box center [406, 527] width 68 height 24
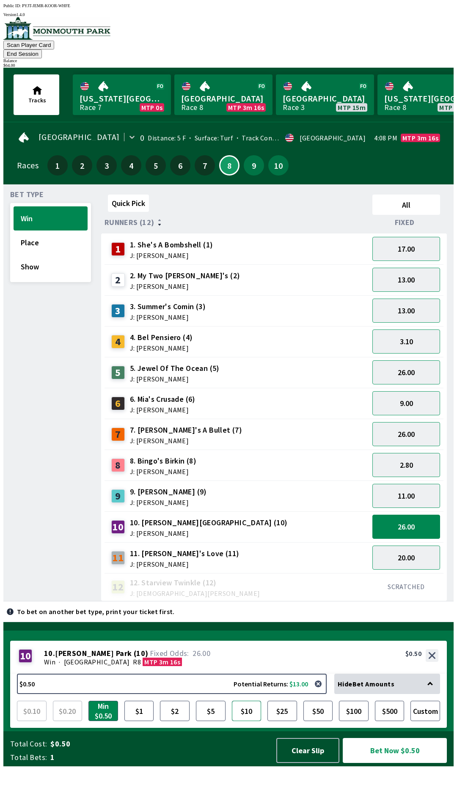
click at [252, 721] on button "$10" at bounding box center [247, 711] width 30 height 20
click at [401, 763] on button "Bet Now $10.00" at bounding box center [395, 750] width 104 height 25
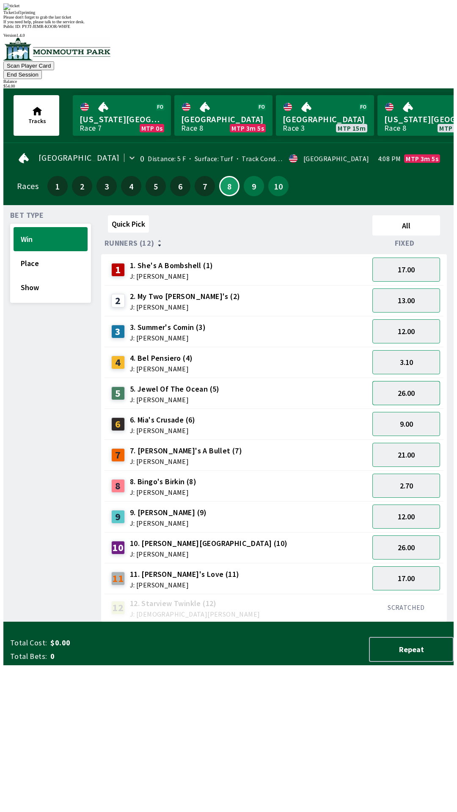
click at [429, 381] on button "26.00" at bounding box center [406, 393] width 68 height 24
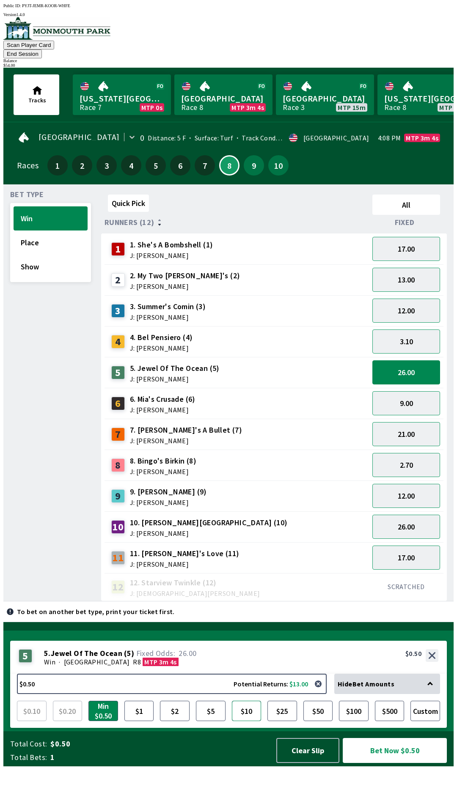
click at [256, 721] on button "$10" at bounding box center [247, 711] width 30 height 20
click at [397, 763] on button "Bet Now $10.00" at bounding box center [395, 750] width 104 height 25
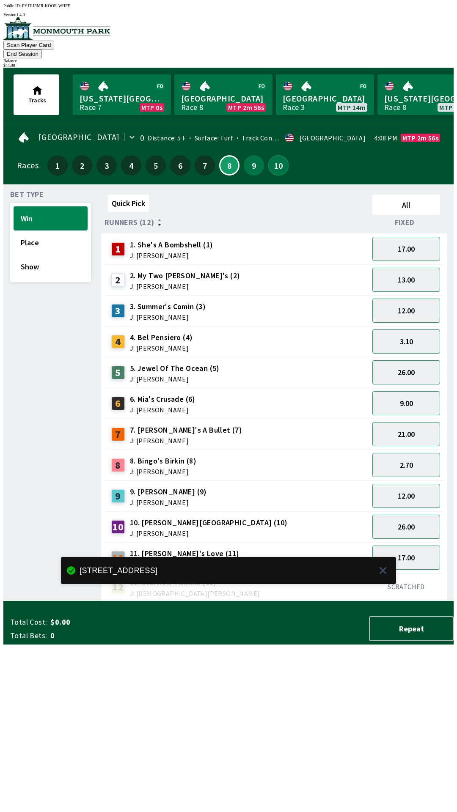
click at [280, 158] on button "10" at bounding box center [278, 165] width 20 height 20
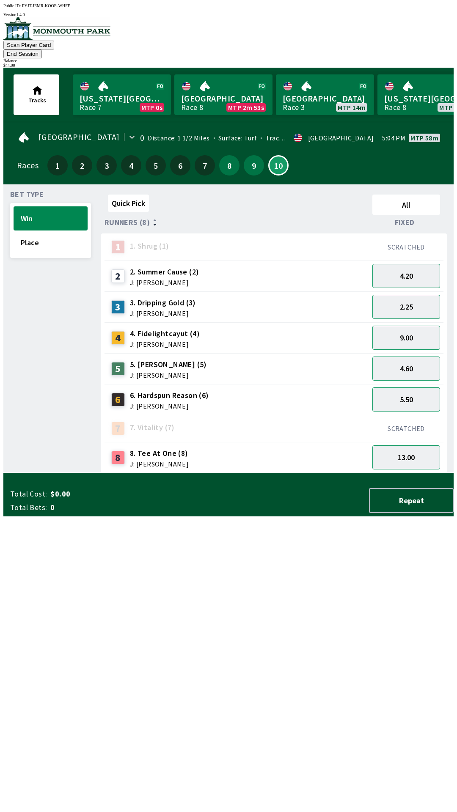
click at [426, 389] on button "5.50" at bounding box center [406, 400] width 68 height 24
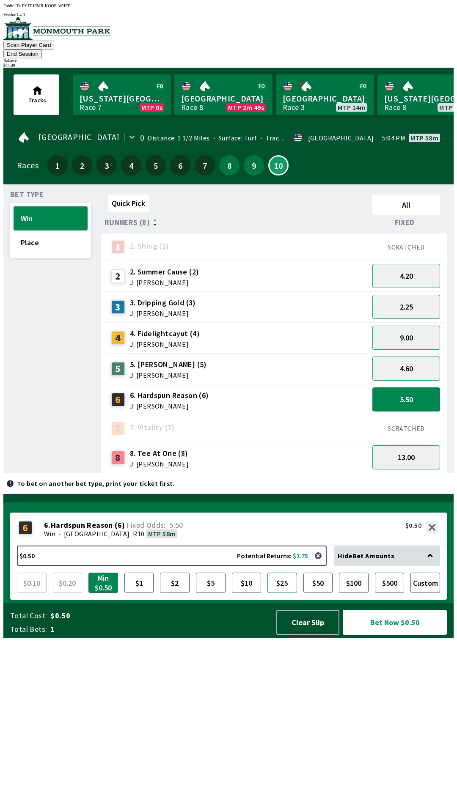
click at [286, 593] on button "$25" at bounding box center [282, 583] width 30 height 20
click at [417, 635] on button "Bet Now $25.00" at bounding box center [395, 622] width 104 height 25
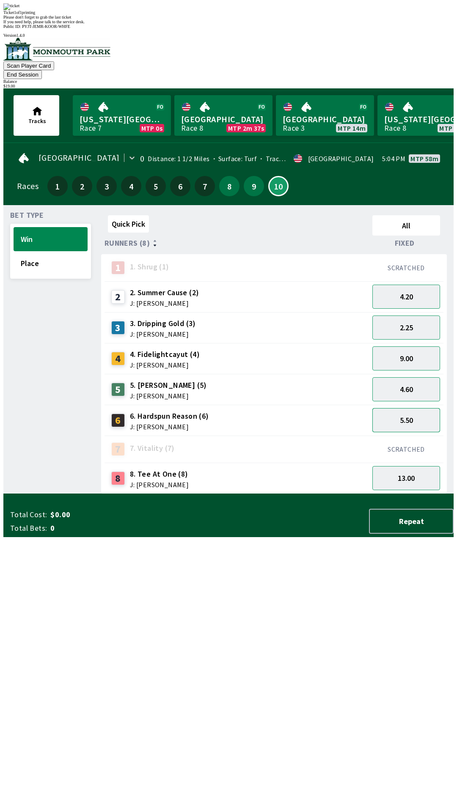
click at [428, 408] on button "5.50" at bounding box center [406, 420] width 68 height 24
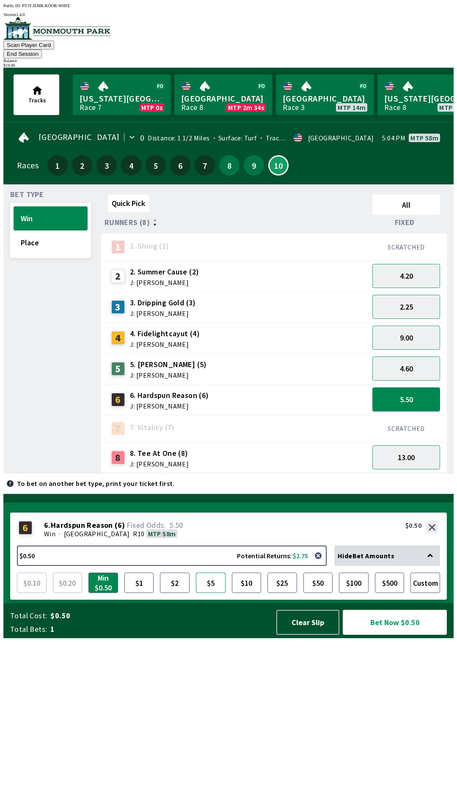
click at [218, 593] on button "$5" at bounding box center [211, 583] width 30 height 20
click at [393, 635] on button "Bet Now $5.00" at bounding box center [395, 622] width 104 height 25
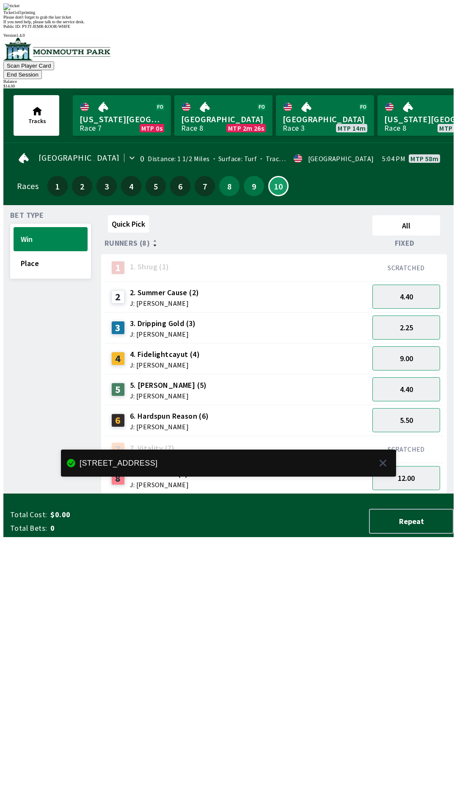
click at [432, 374] on div "4.40" at bounding box center [406, 389] width 74 height 31
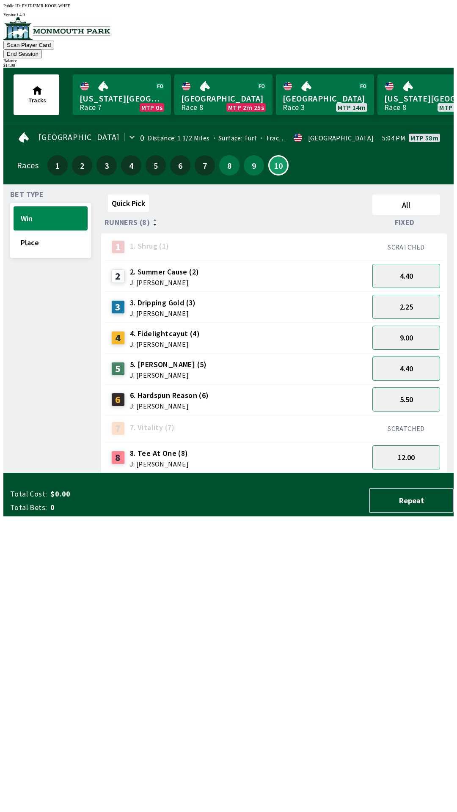
click at [421, 361] on button "4.40" at bounding box center [406, 369] width 68 height 24
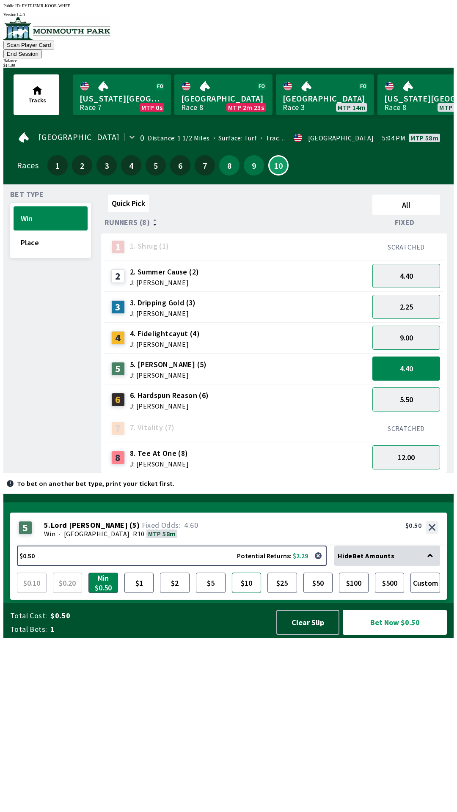
click at [256, 593] on button "$10" at bounding box center [247, 583] width 30 height 20
click at [392, 635] on button "Bet Now $10.00" at bounding box center [395, 622] width 104 height 25
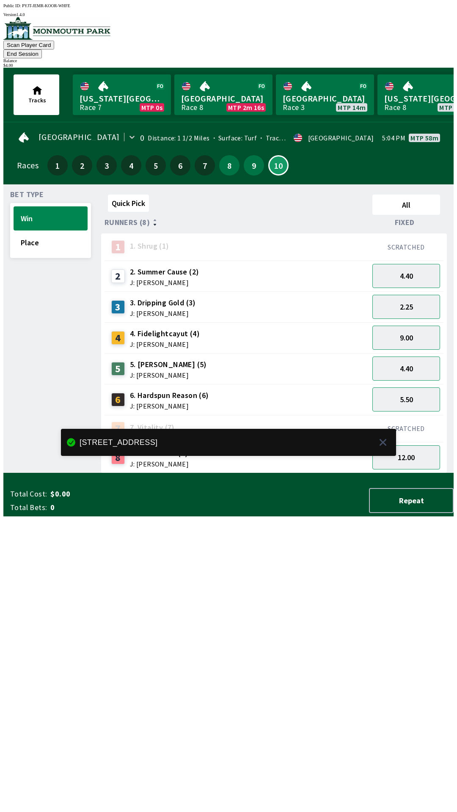
click at [42, 49] on button "End Session" at bounding box center [22, 53] width 38 height 9
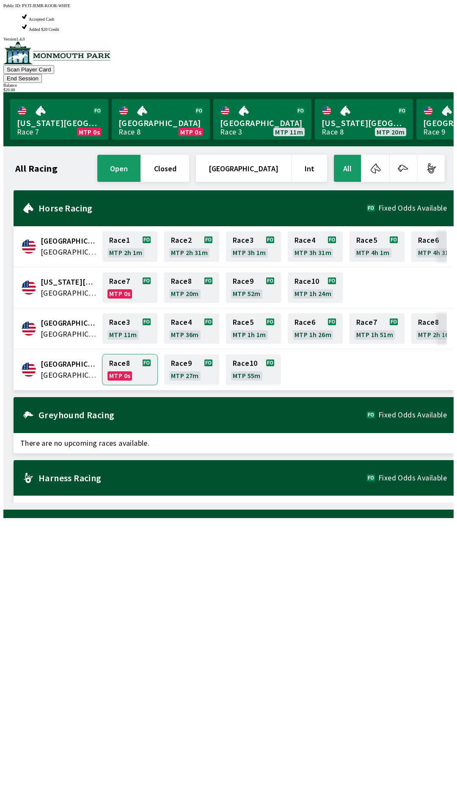
click at [128, 355] on link "Race 8 MTP 0s" at bounding box center [129, 370] width 55 height 30
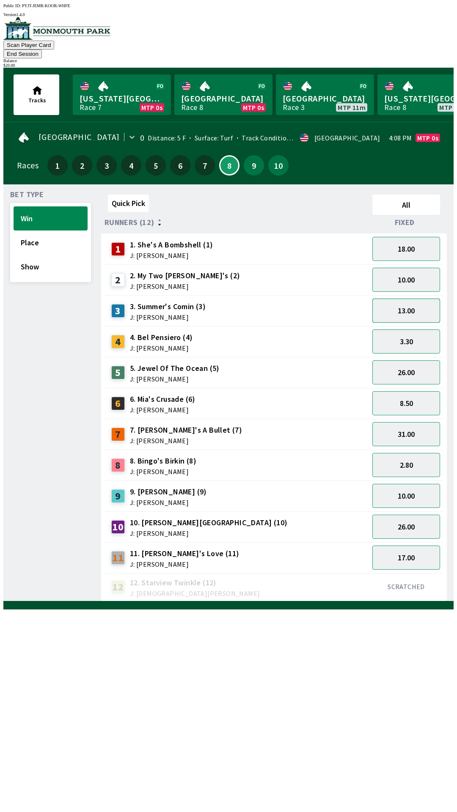
click at [412, 299] on button "13.00" at bounding box center [406, 311] width 68 height 24
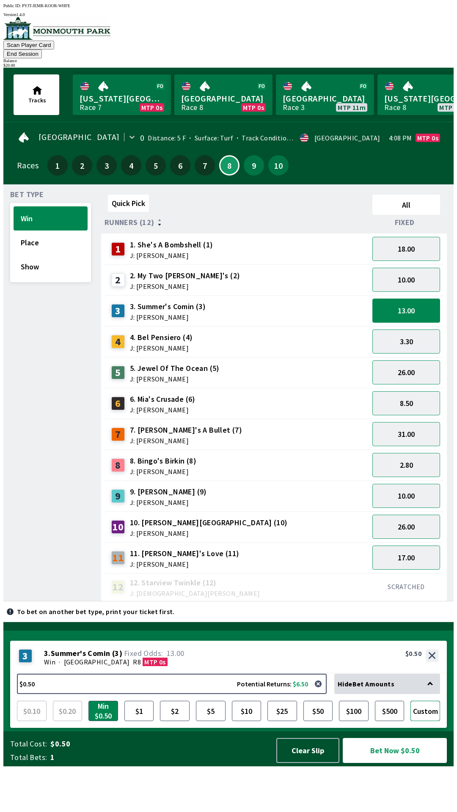
click at [426, 721] on button "Custom" at bounding box center [425, 711] width 30 height 20
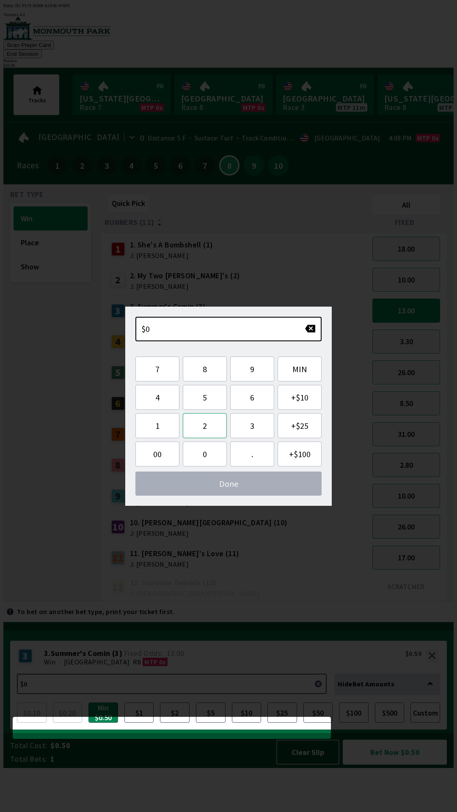
click at [210, 426] on button "2" at bounding box center [205, 425] width 44 height 25
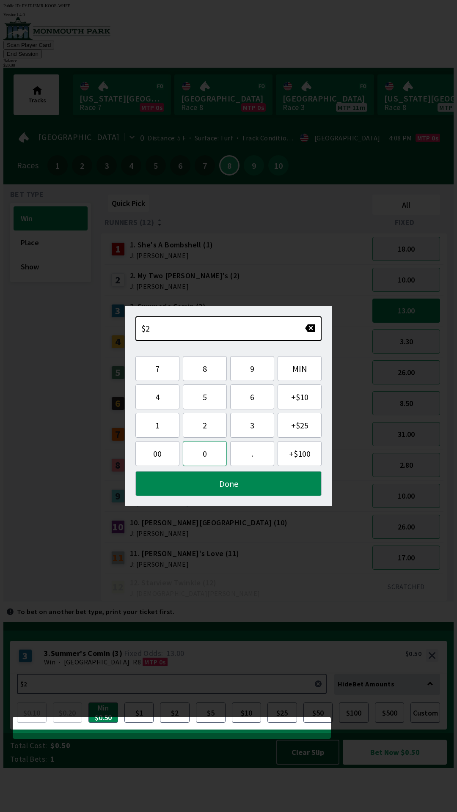
click at [206, 453] on button "0" at bounding box center [205, 453] width 44 height 25
click at [233, 490] on button "Done" at bounding box center [228, 483] width 186 height 25
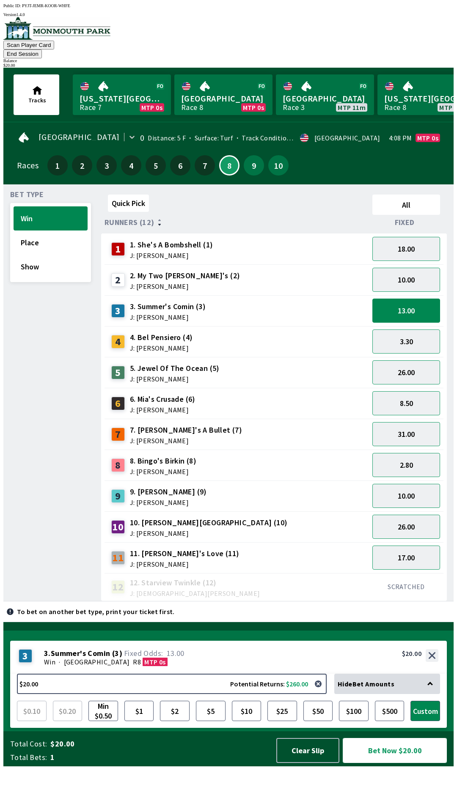
click at [401, 763] on button "Bet Now $20.00" at bounding box center [395, 750] width 104 height 25
